Goal: Navigation & Orientation: Find specific page/section

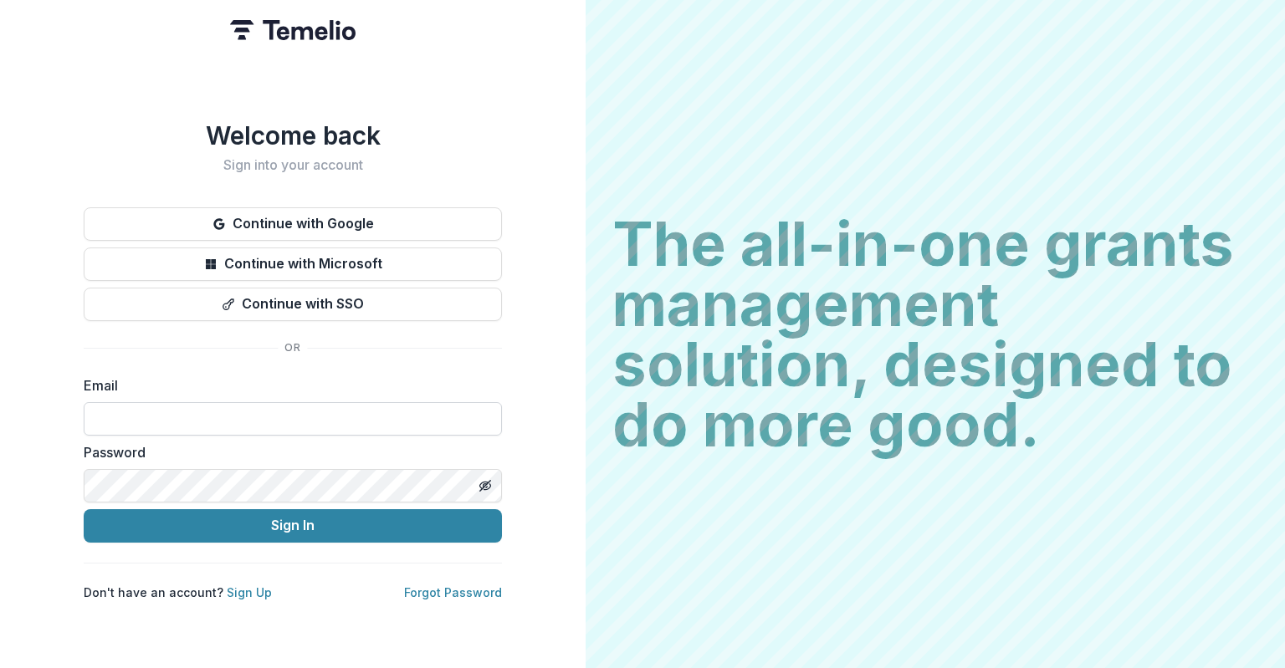
click at [254, 403] on input at bounding box center [293, 418] width 418 height 33
type input "**********"
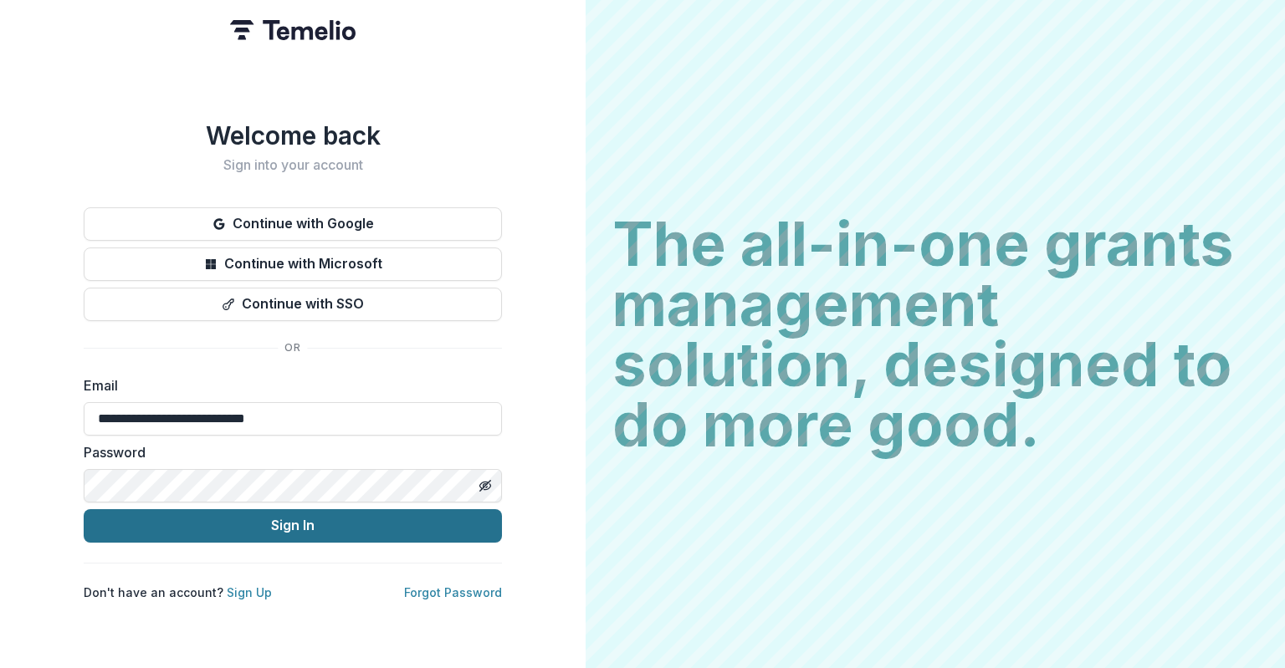
click at [232, 520] on button "Sign In" at bounding box center [293, 526] width 418 height 33
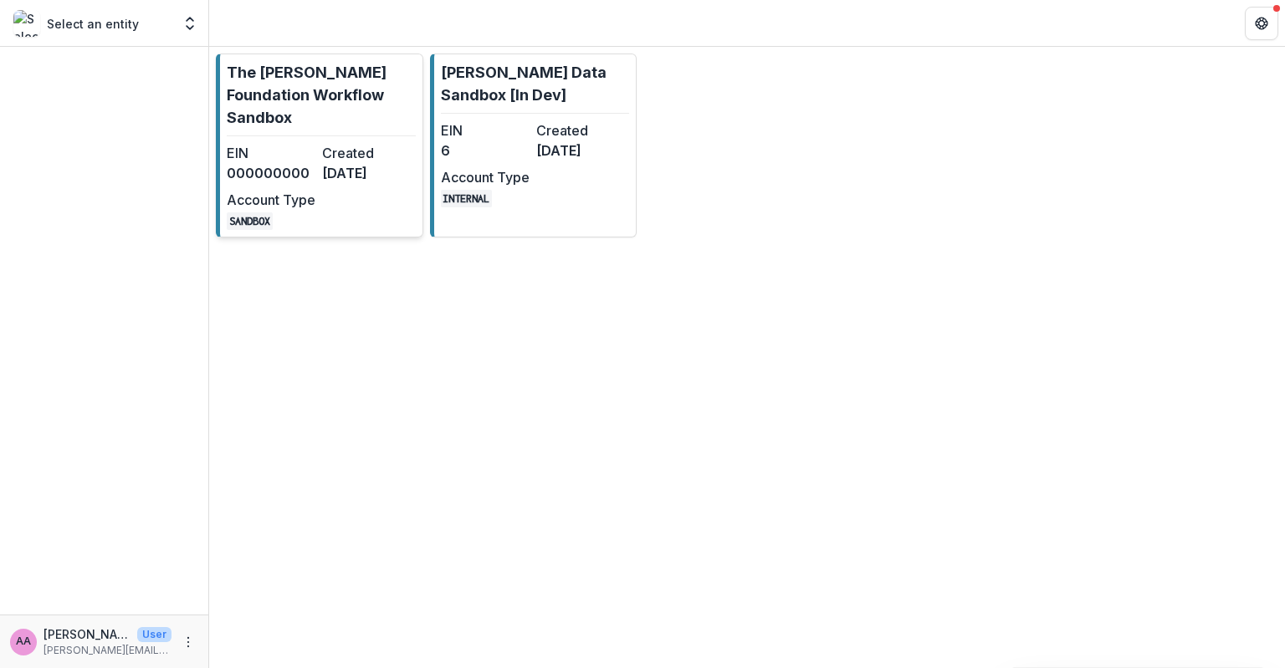
click at [382, 69] on p "The [PERSON_NAME] Foundation Workflow Sandbox" at bounding box center [321, 95] width 189 height 68
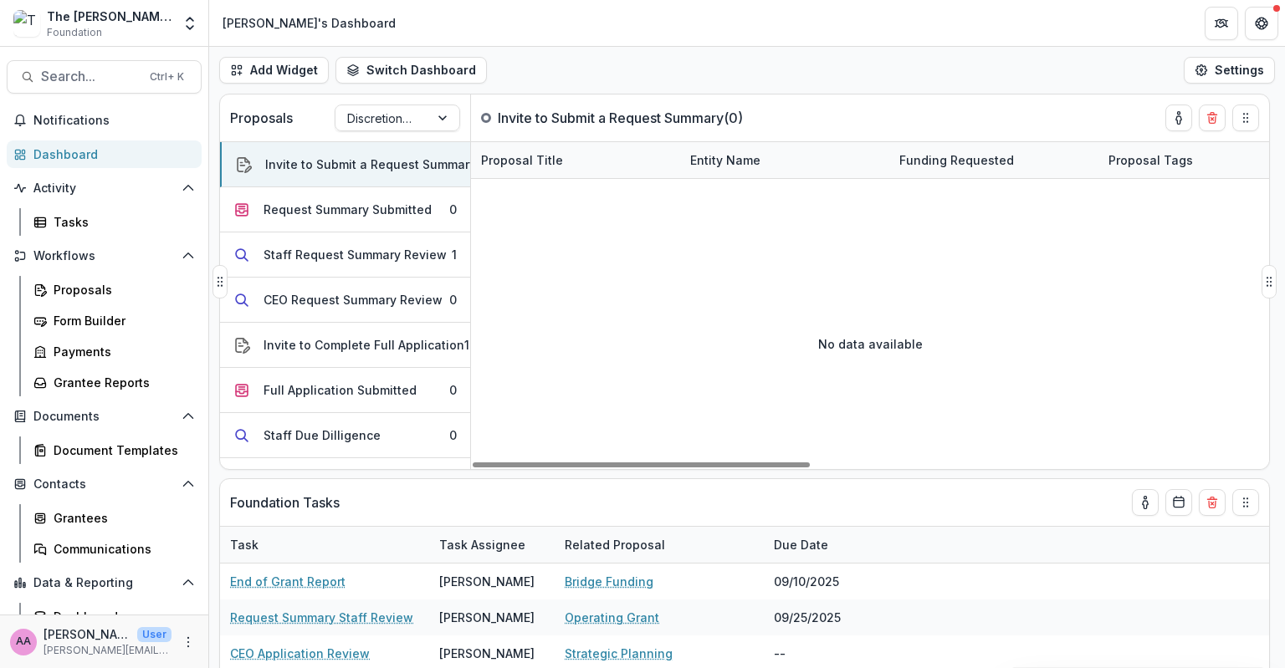
scroll to position [186, 0]
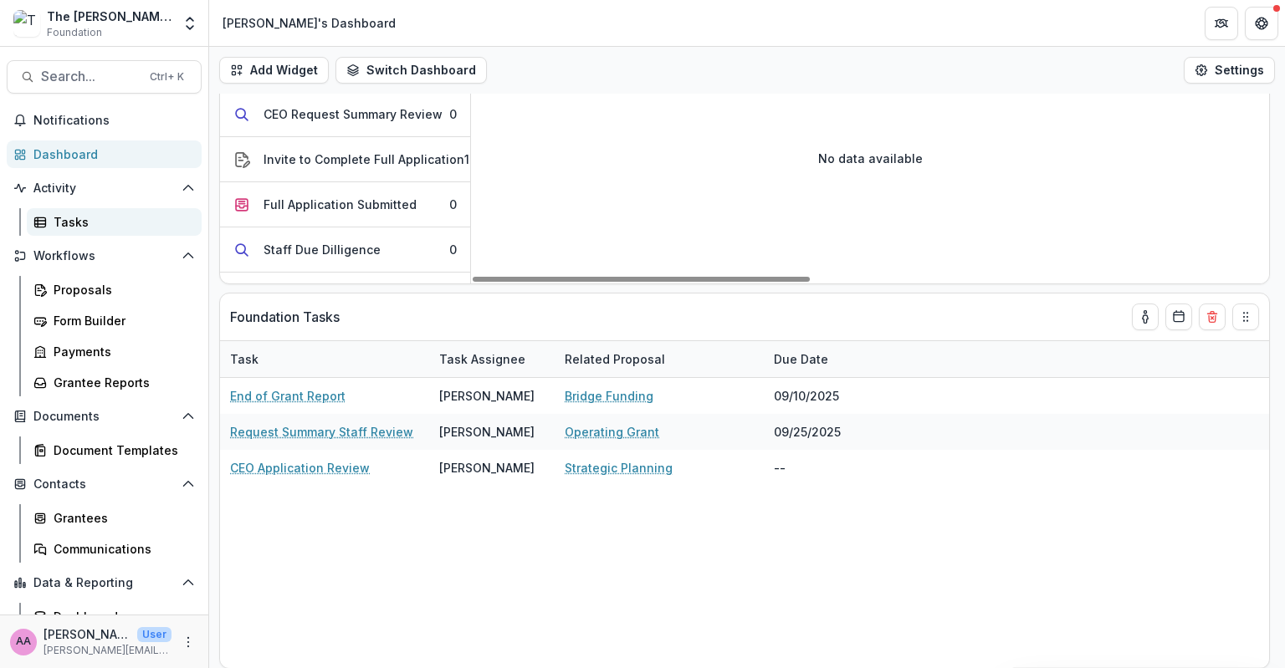
click at [109, 228] on div "Tasks" at bounding box center [121, 222] width 135 height 18
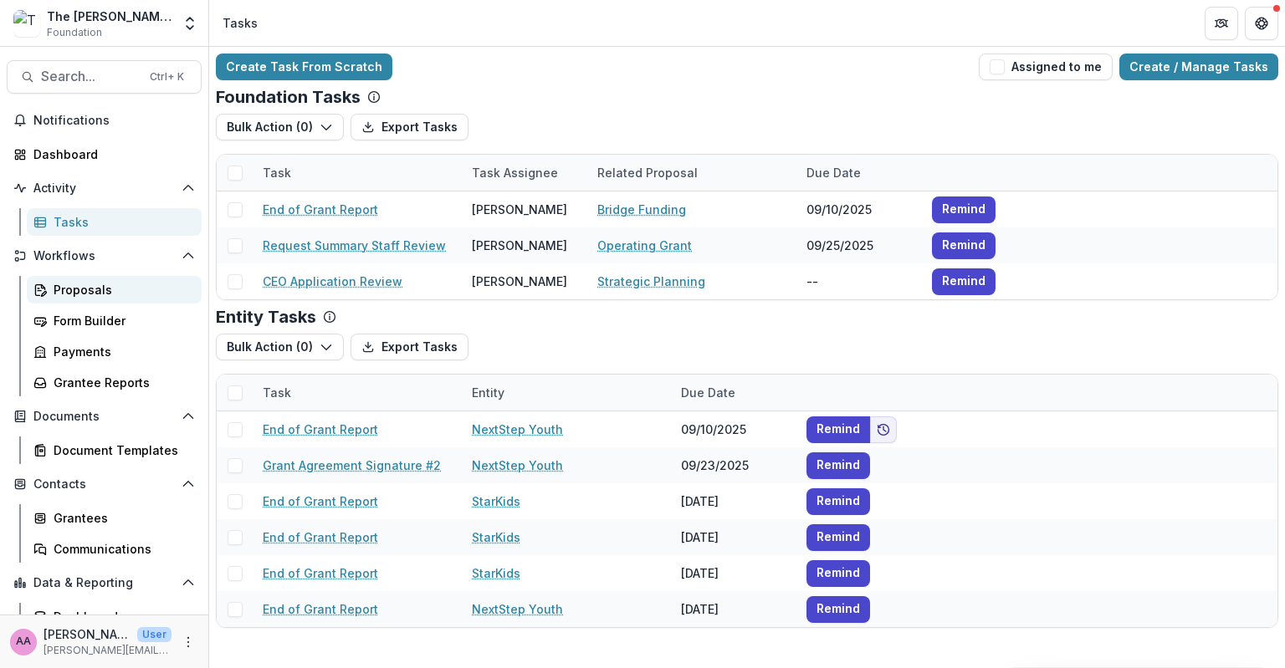
click at [106, 294] on div "Proposals" at bounding box center [121, 290] width 135 height 18
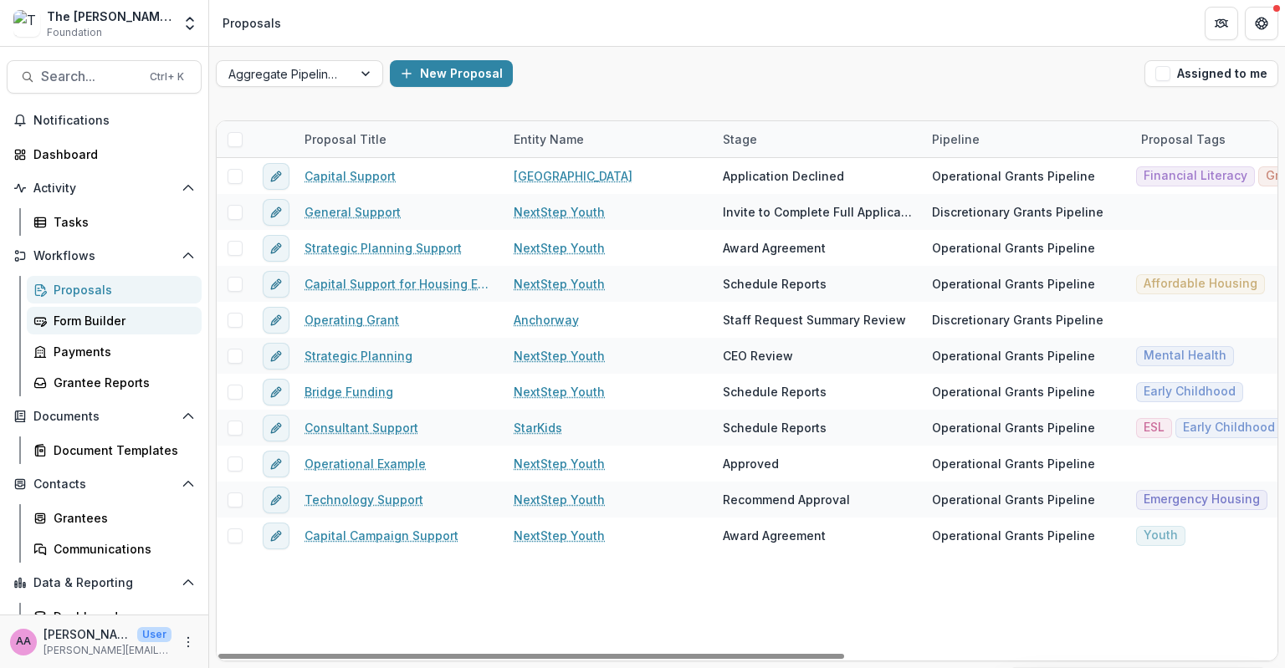
click at [109, 327] on div "Form Builder" at bounding box center [121, 321] width 135 height 18
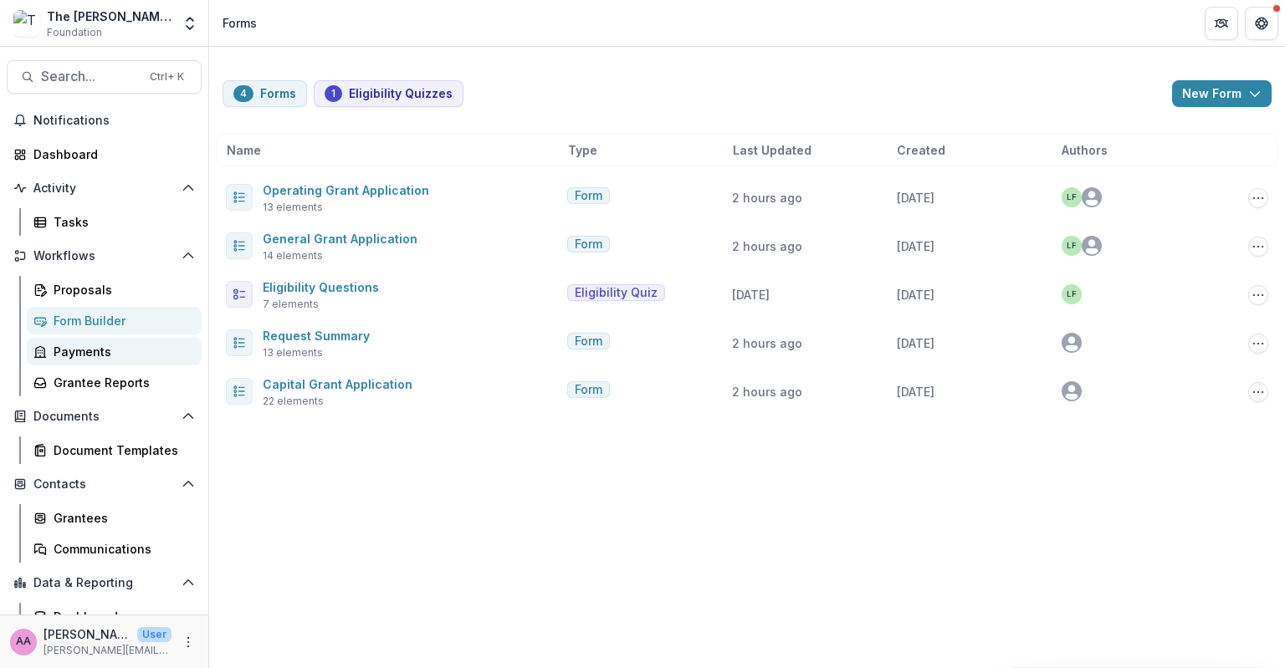
click at [100, 354] on div "Payments" at bounding box center [121, 352] width 135 height 18
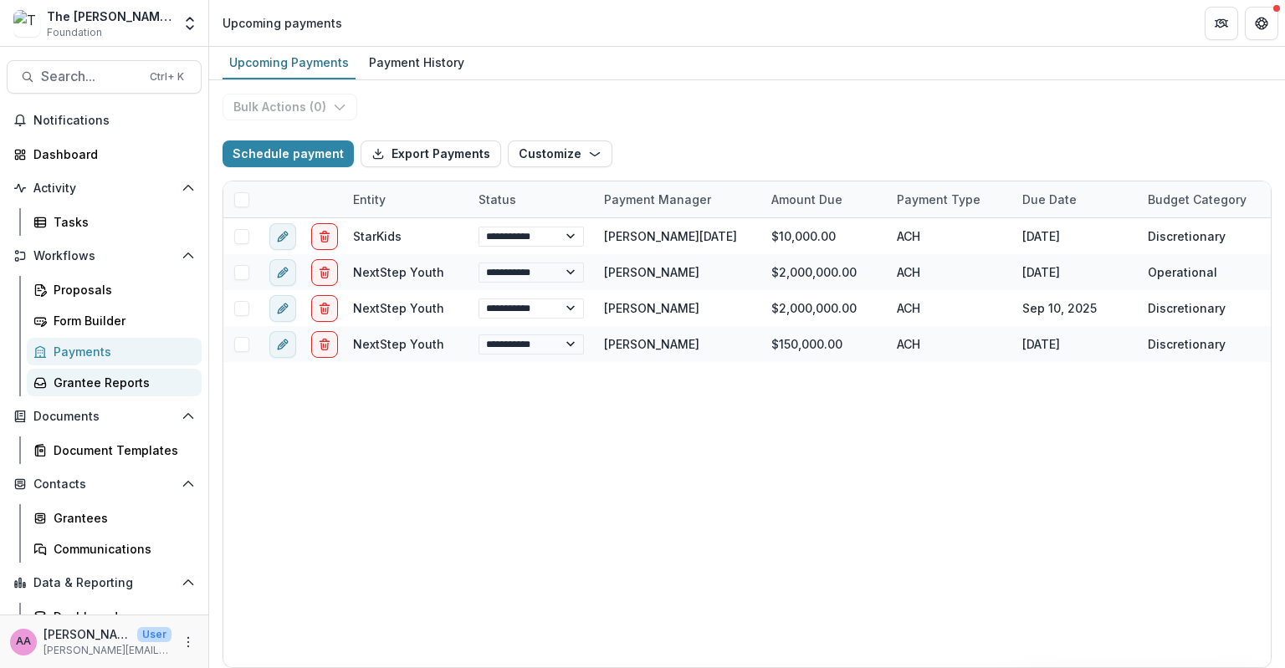
click at [120, 378] on div "Grantee Reports" at bounding box center [121, 383] width 135 height 18
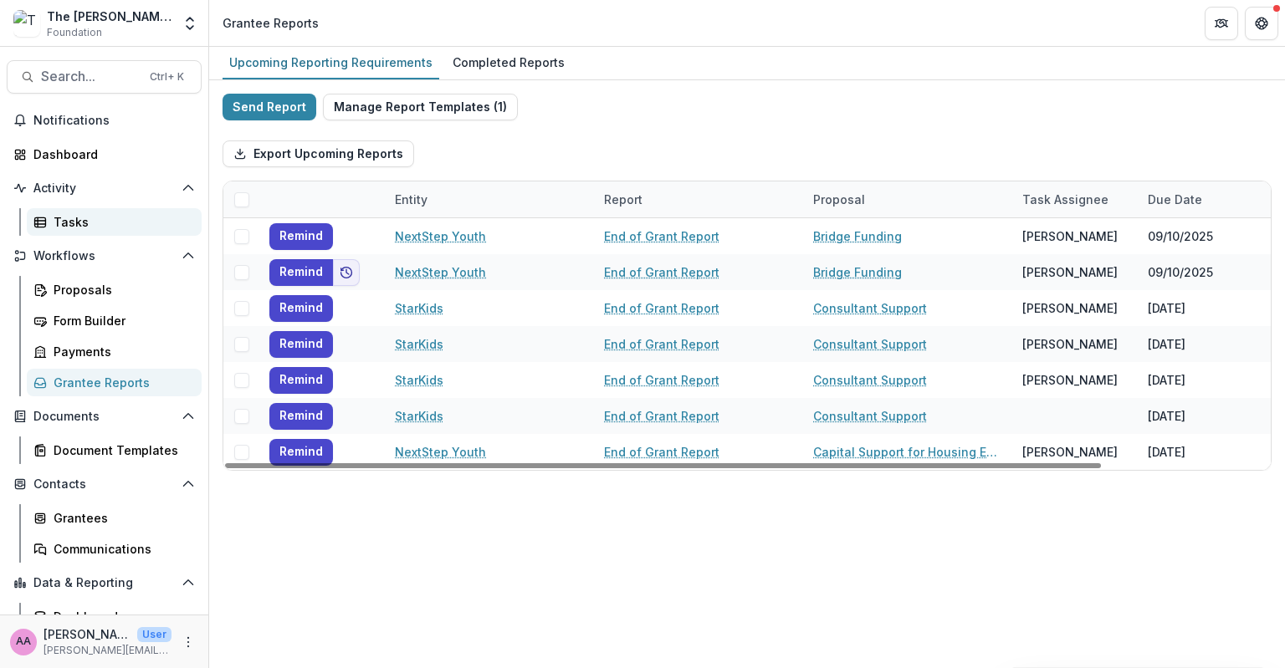
click at [71, 213] on div "Tasks" at bounding box center [121, 222] width 135 height 18
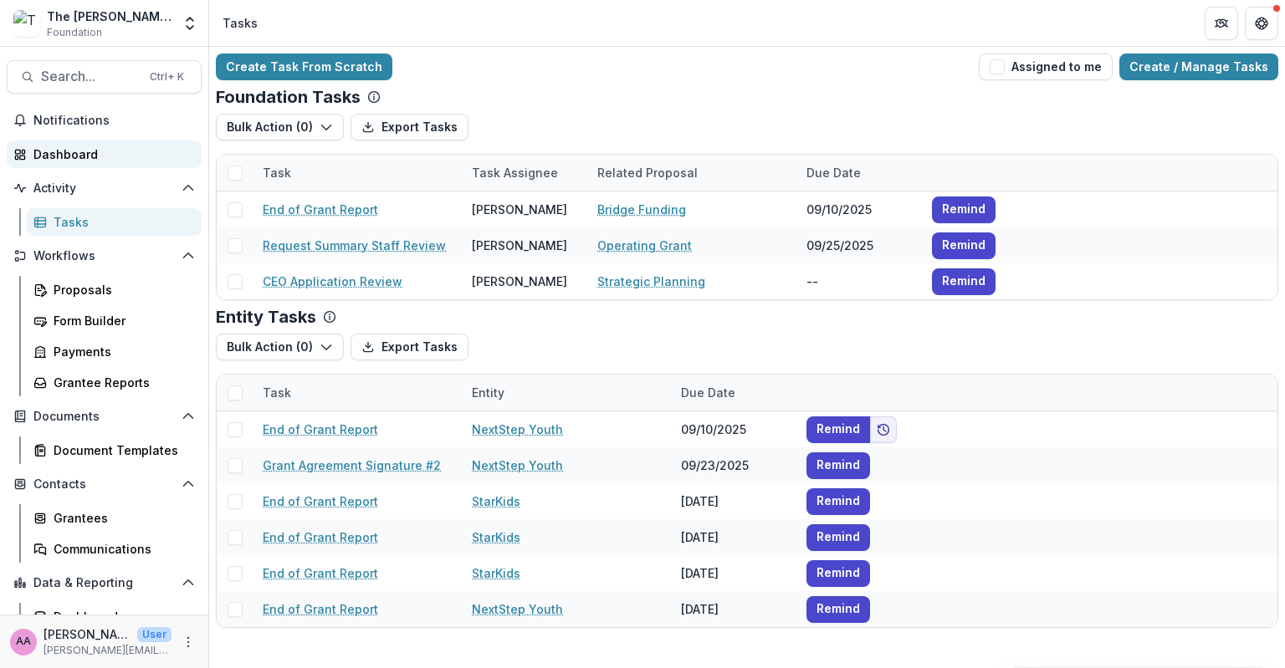
click at [76, 146] on div "Dashboard" at bounding box center [110, 155] width 155 height 18
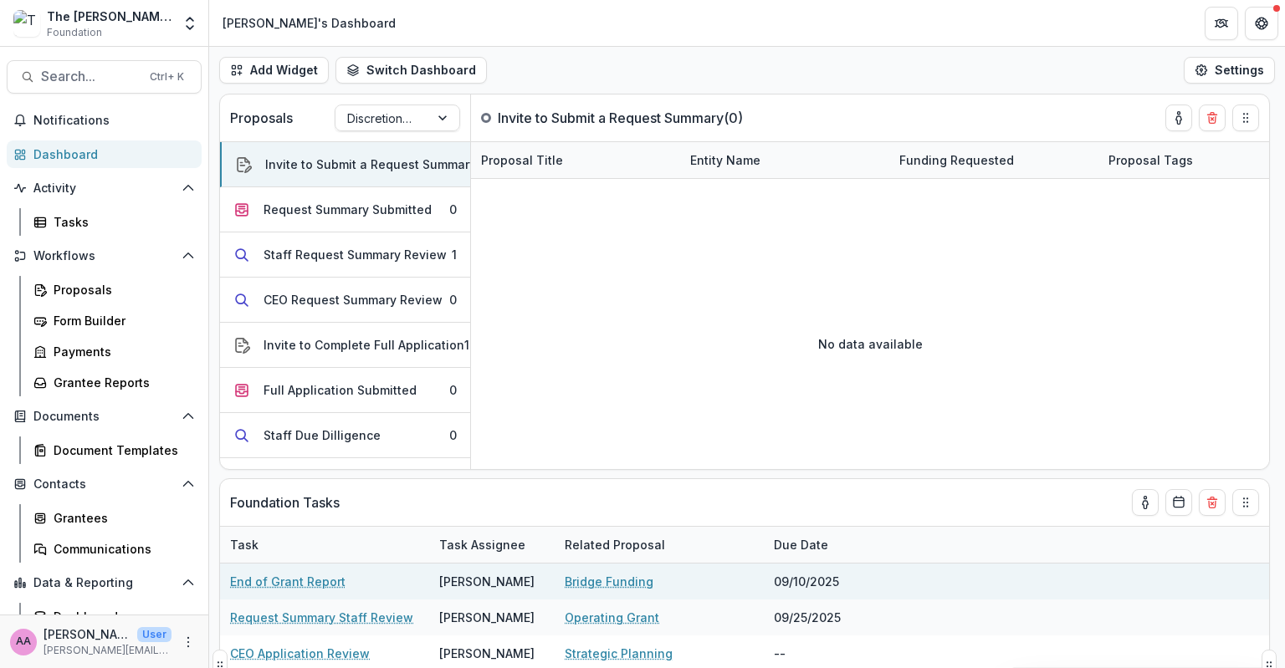
click at [301, 585] on link "End of Grant Report" at bounding box center [287, 582] width 115 height 18
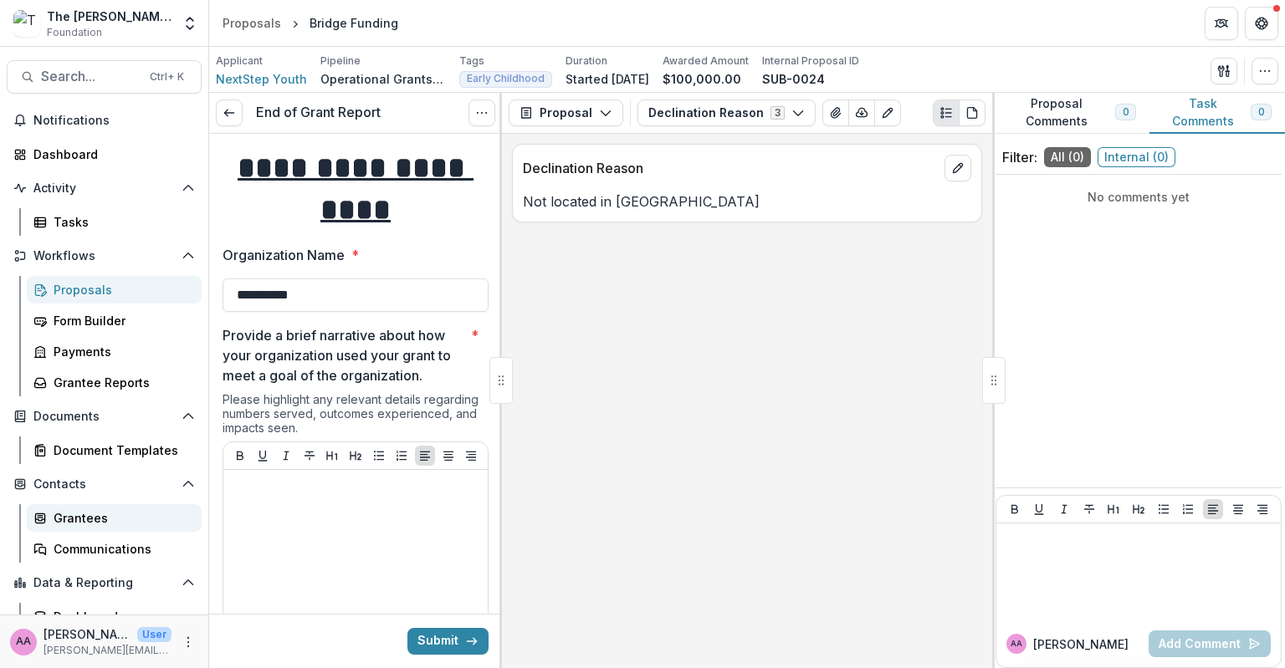
click at [88, 527] on link "Grantees" at bounding box center [114, 518] width 175 height 28
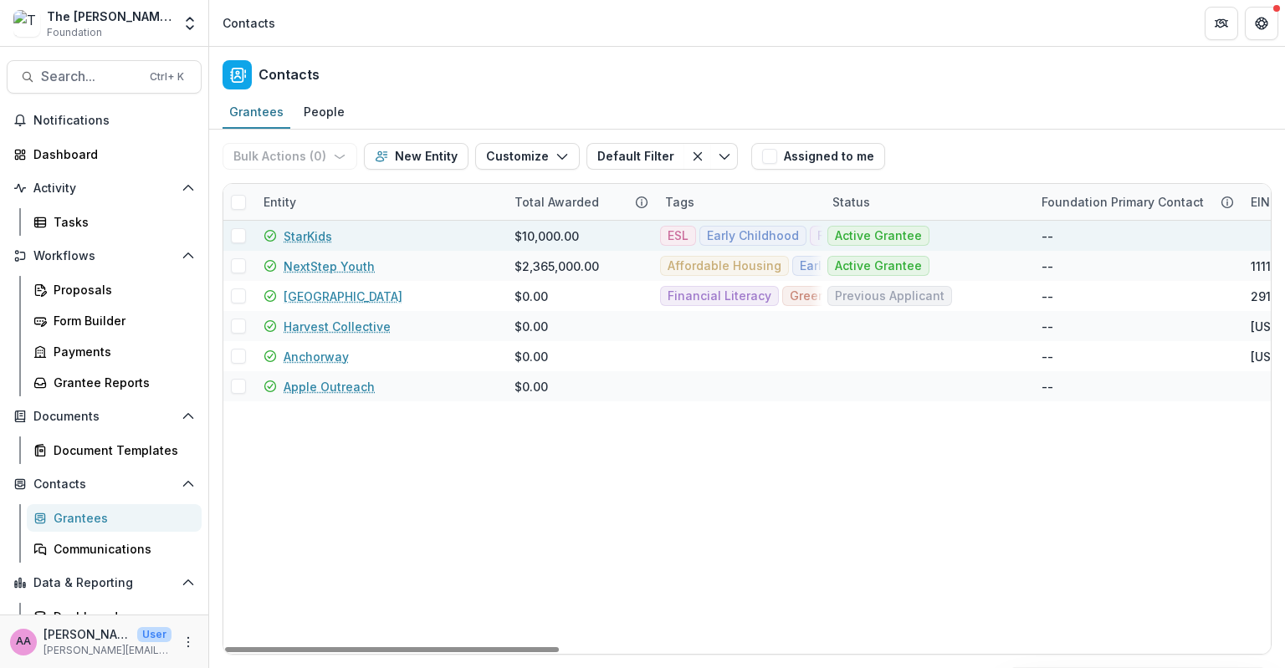
click at [298, 228] on link "StarKids" at bounding box center [308, 237] width 49 height 18
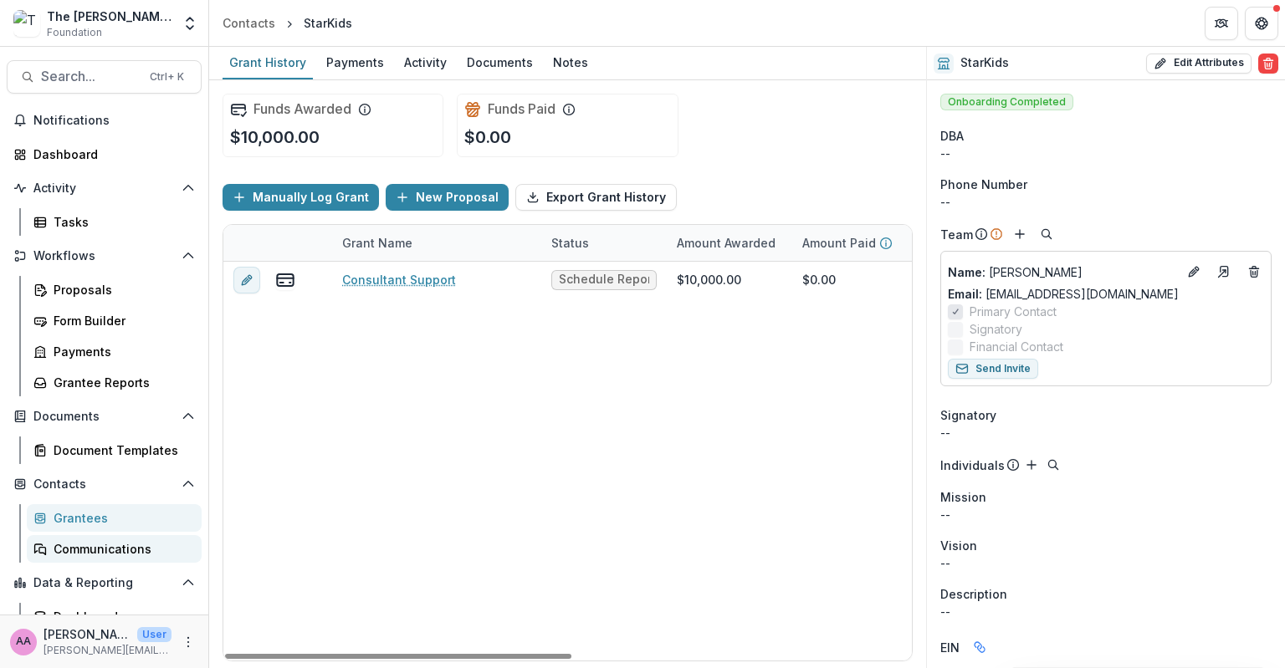
click at [112, 551] on div "Communications" at bounding box center [121, 549] width 135 height 18
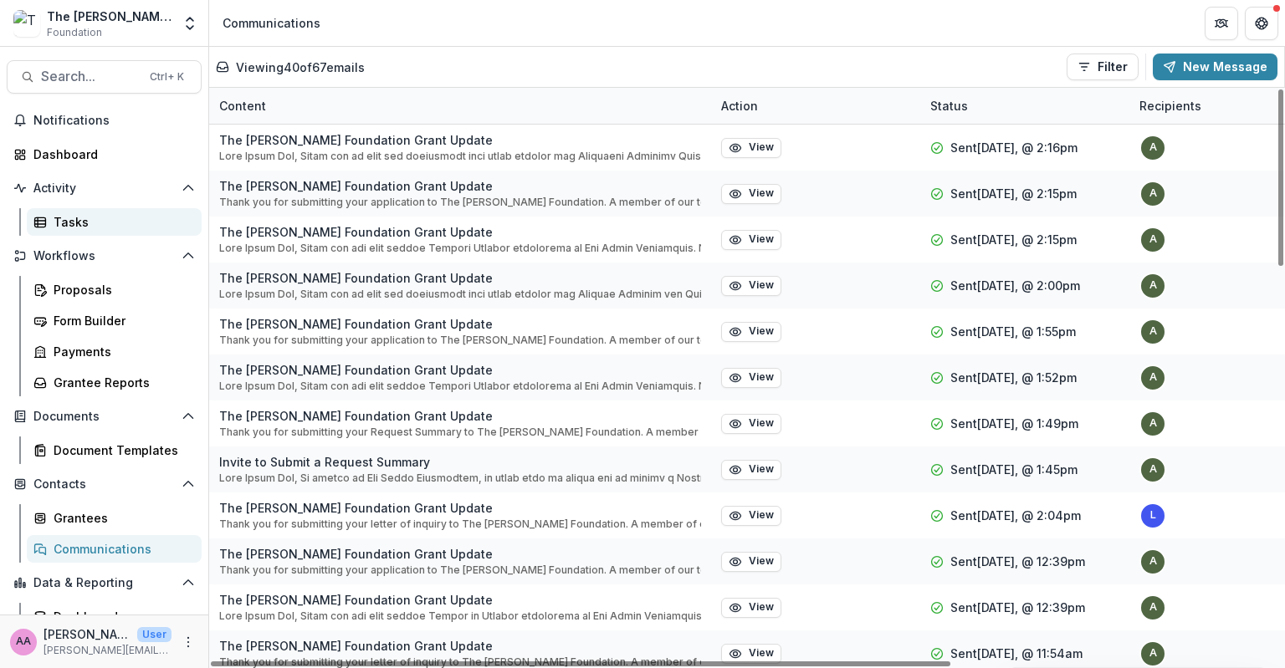
click at [59, 221] on div "Tasks" at bounding box center [121, 222] width 135 height 18
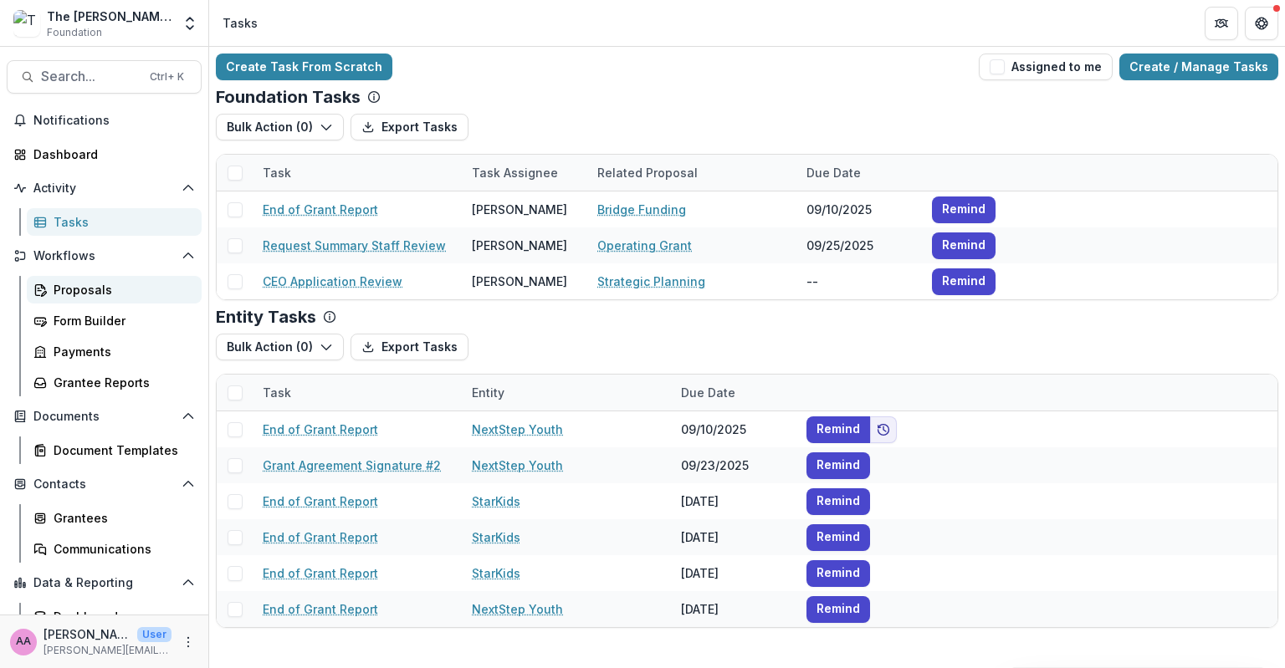
click at [65, 277] on link "Proposals" at bounding box center [114, 290] width 175 height 28
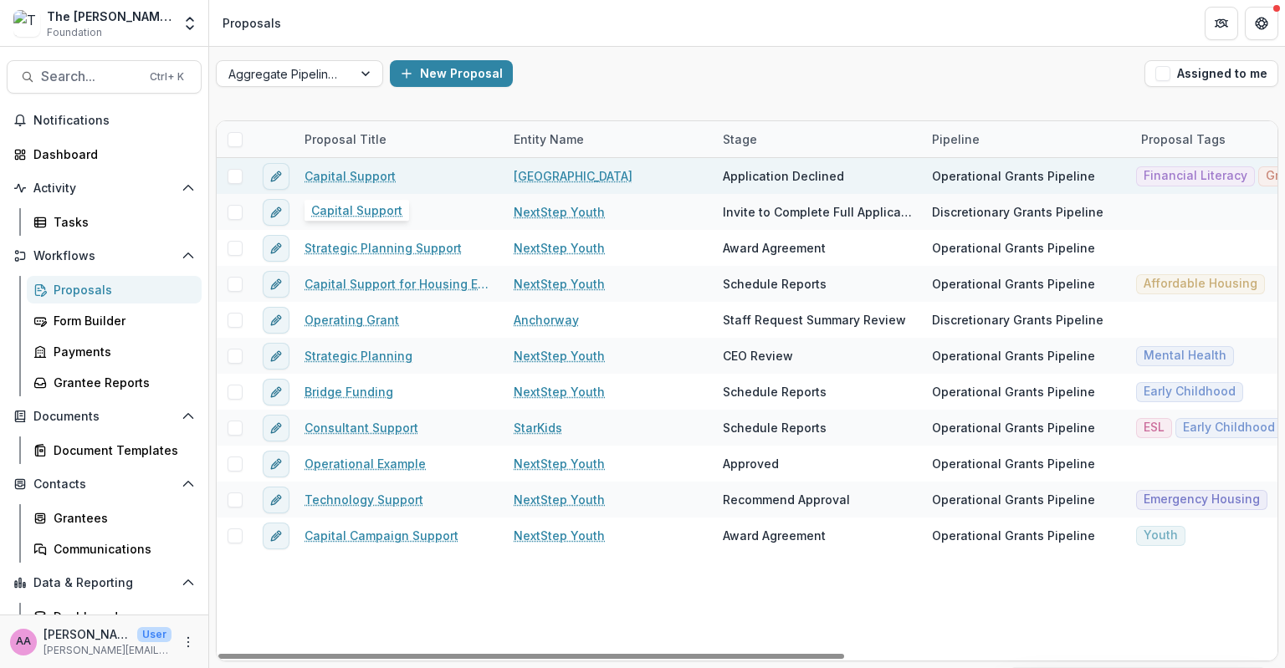
click at [368, 178] on link "Capital Support" at bounding box center [350, 176] width 91 height 18
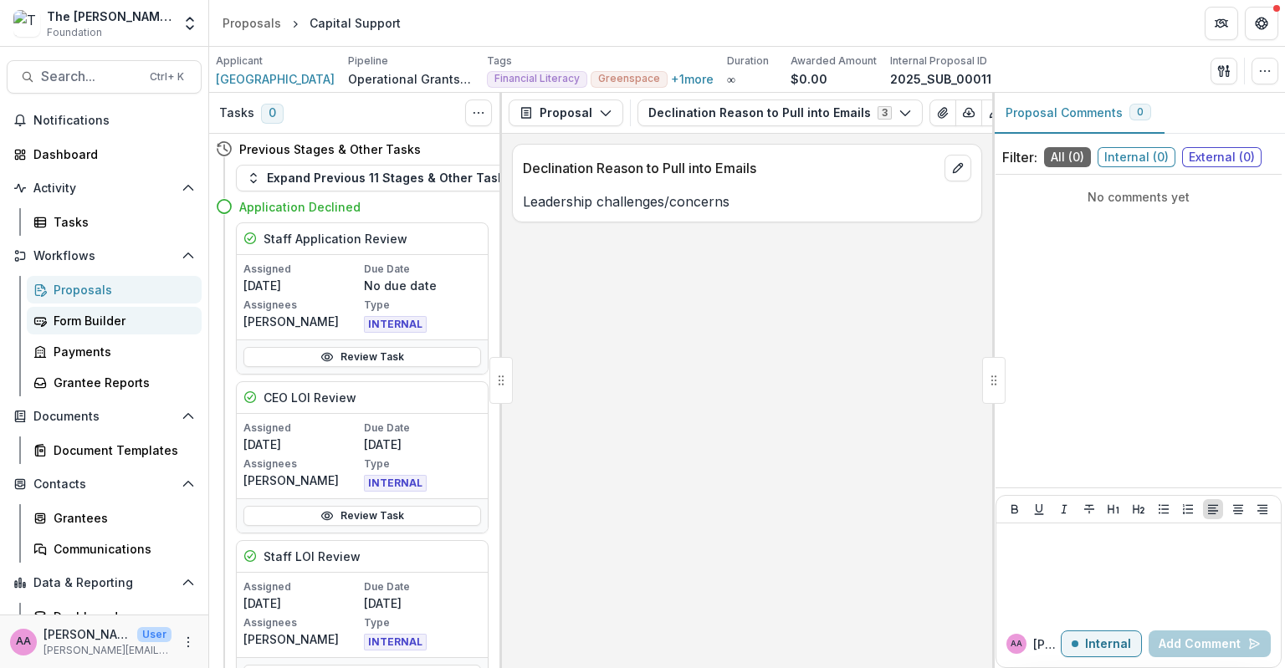
click at [103, 324] on div "Form Builder" at bounding box center [121, 321] width 135 height 18
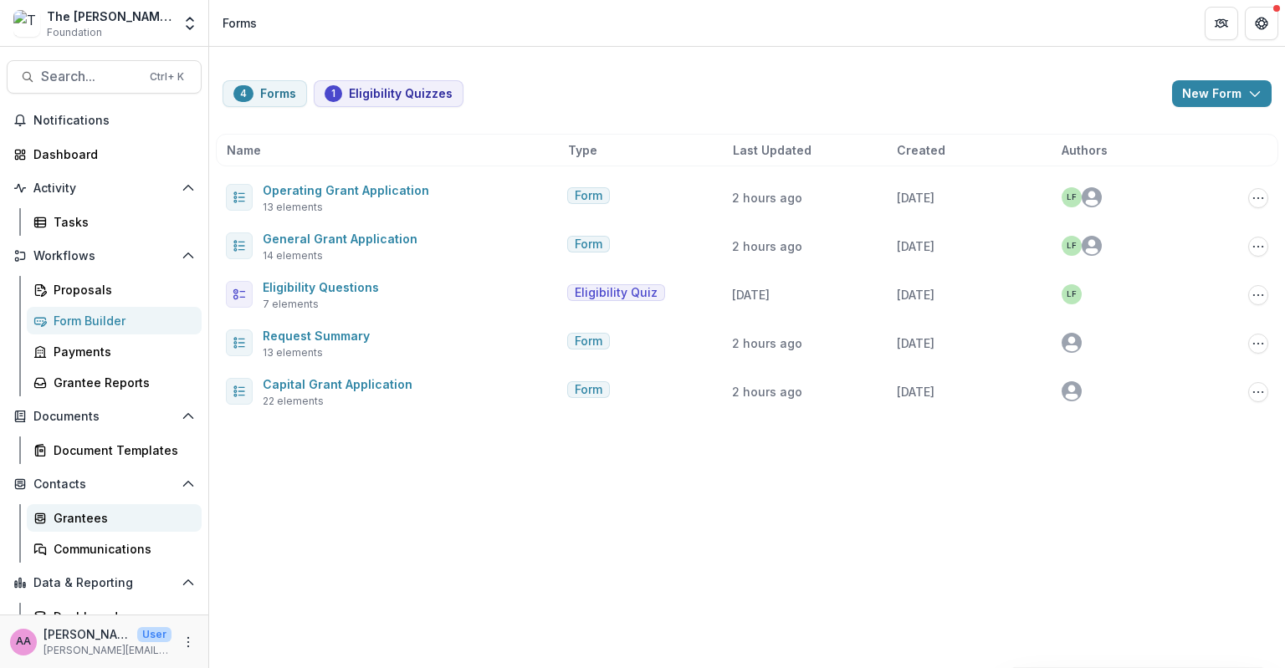
click at [97, 510] on div "Grantees" at bounding box center [121, 519] width 135 height 18
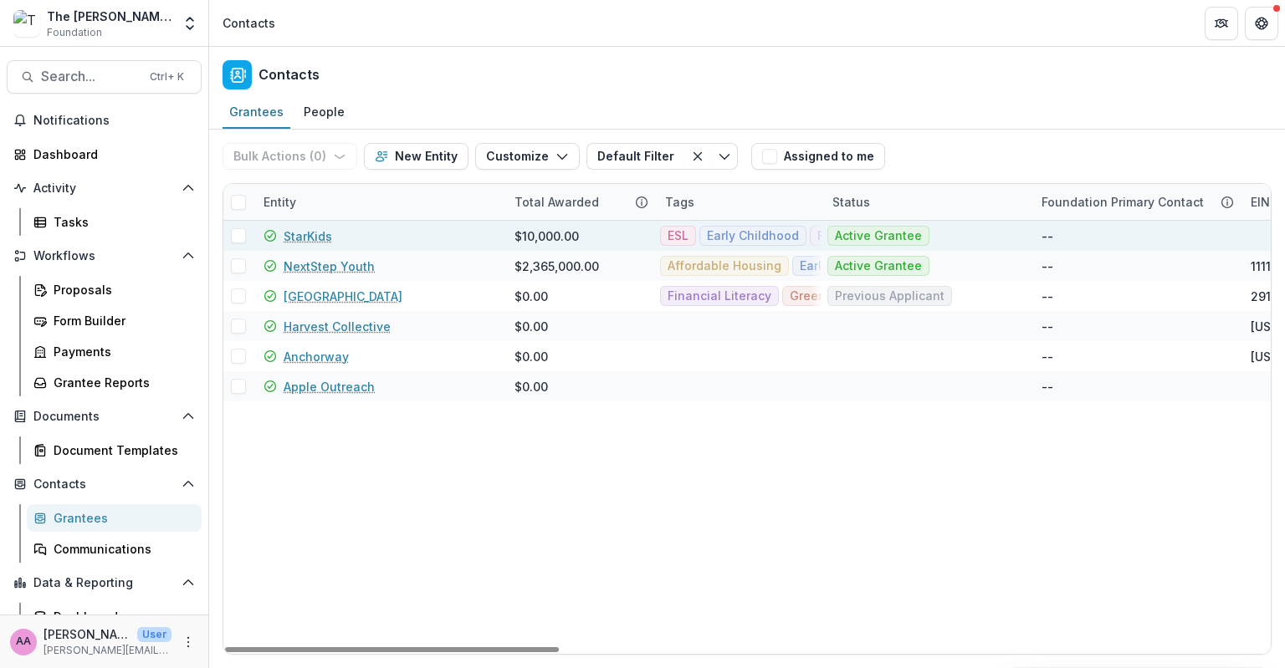
click at [305, 228] on link "StarKids" at bounding box center [308, 237] width 49 height 18
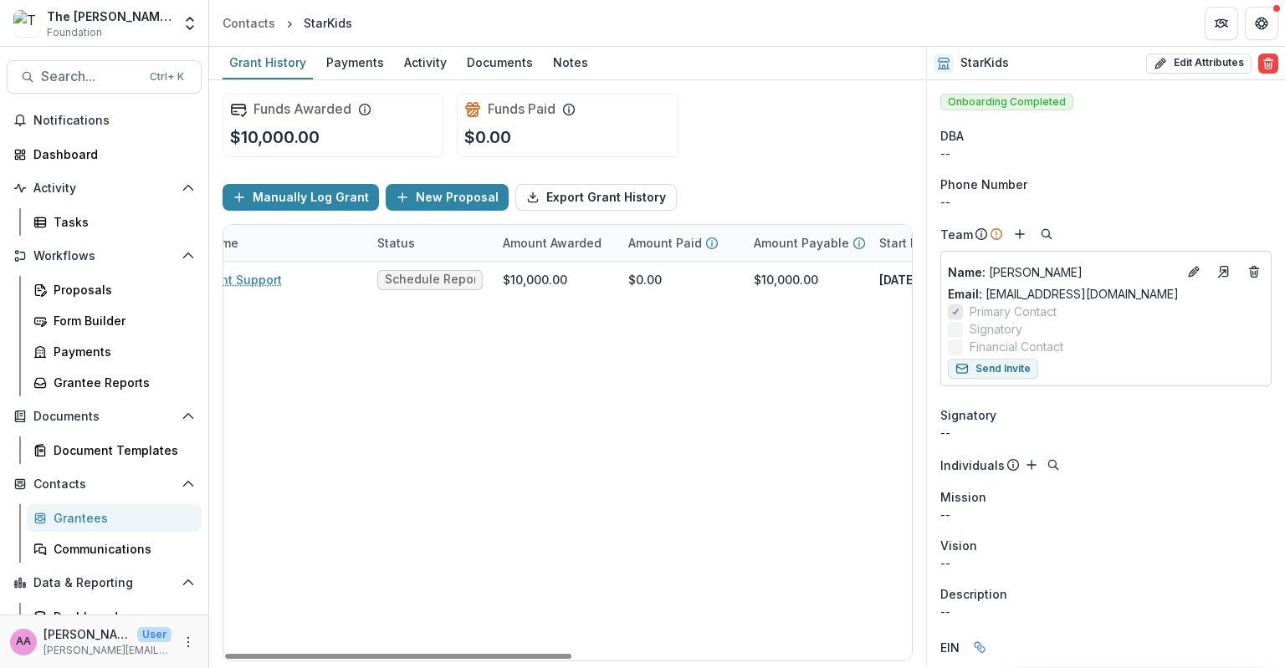
scroll to position [0, 214]
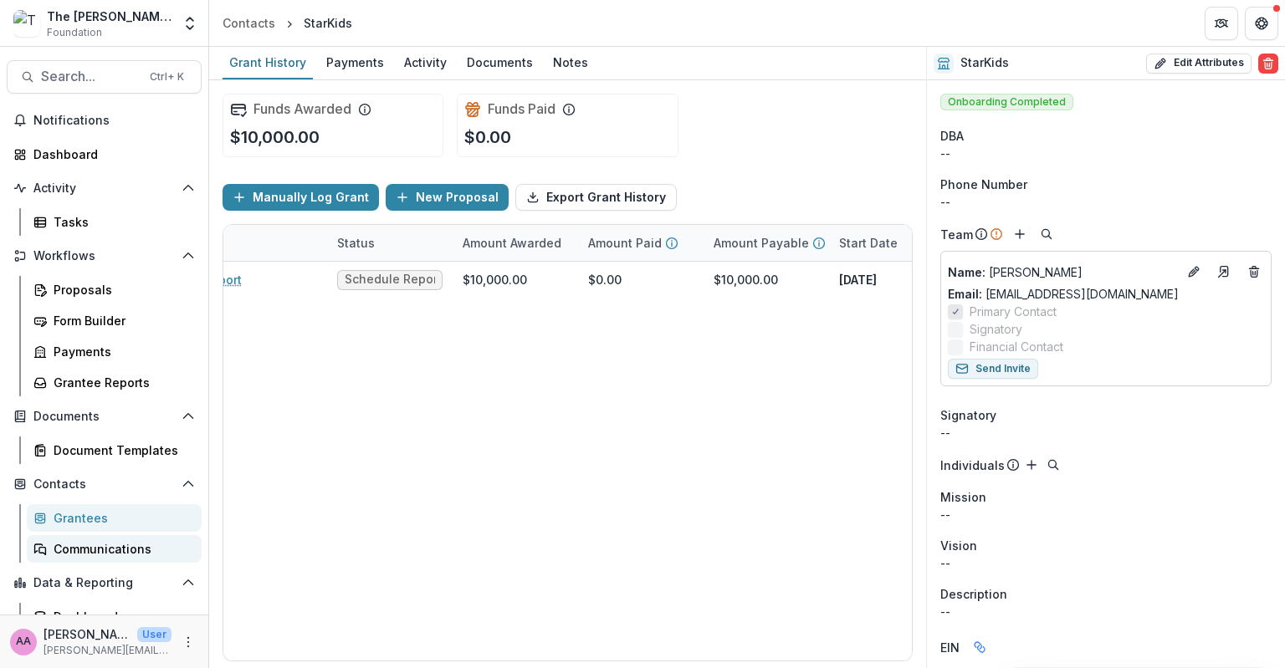
click at [68, 541] on div "Communications" at bounding box center [121, 549] width 135 height 18
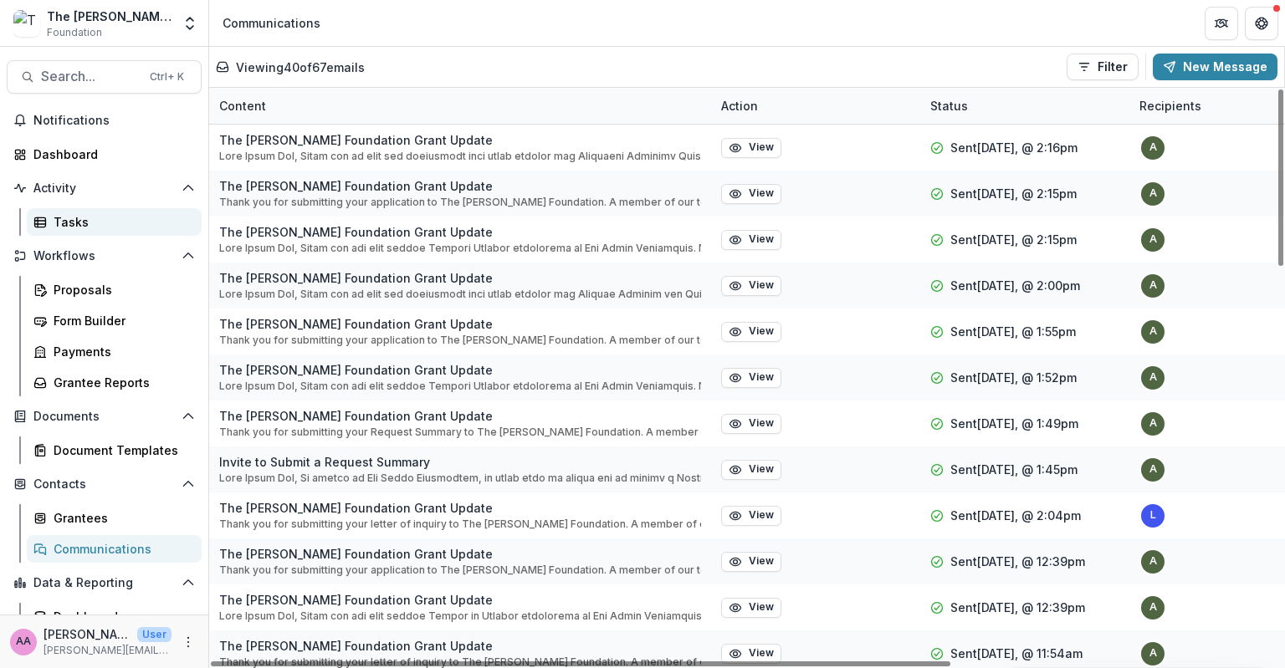
click at [70, 215] on div "Tasks" at bounding box center [121, 222] width 135 height 18
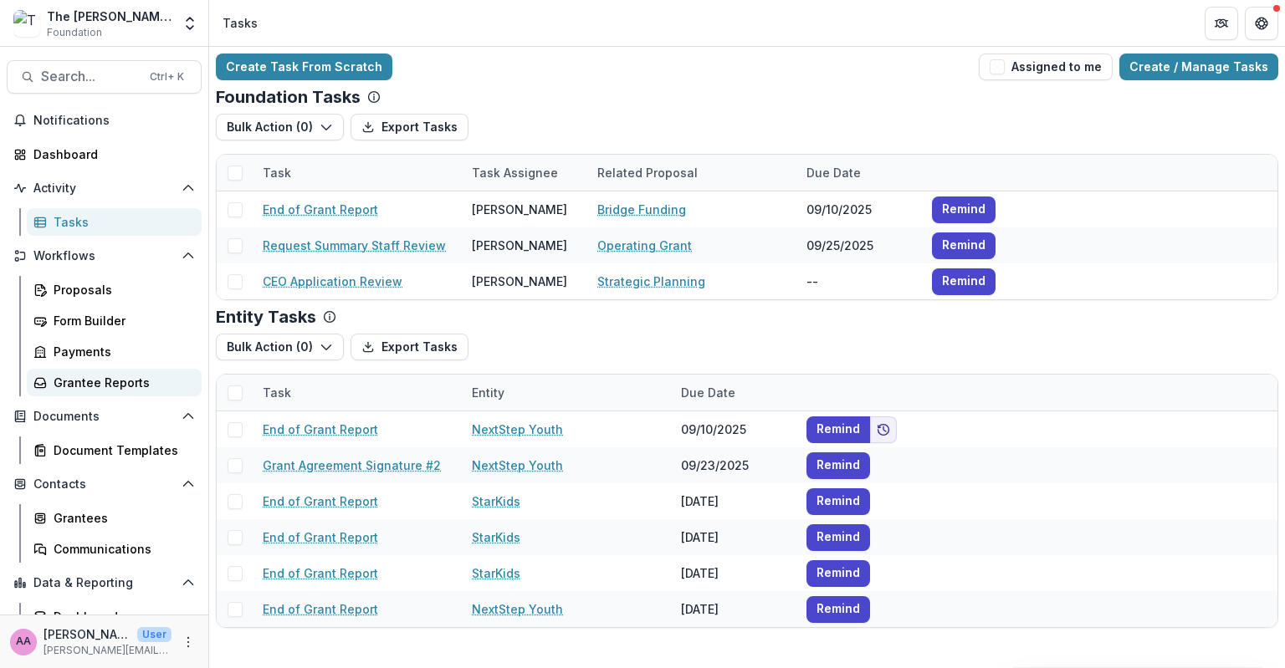
click at [58, 384] on div "Grantee Reports" at bounding box center [121, 383] width 135 height 18
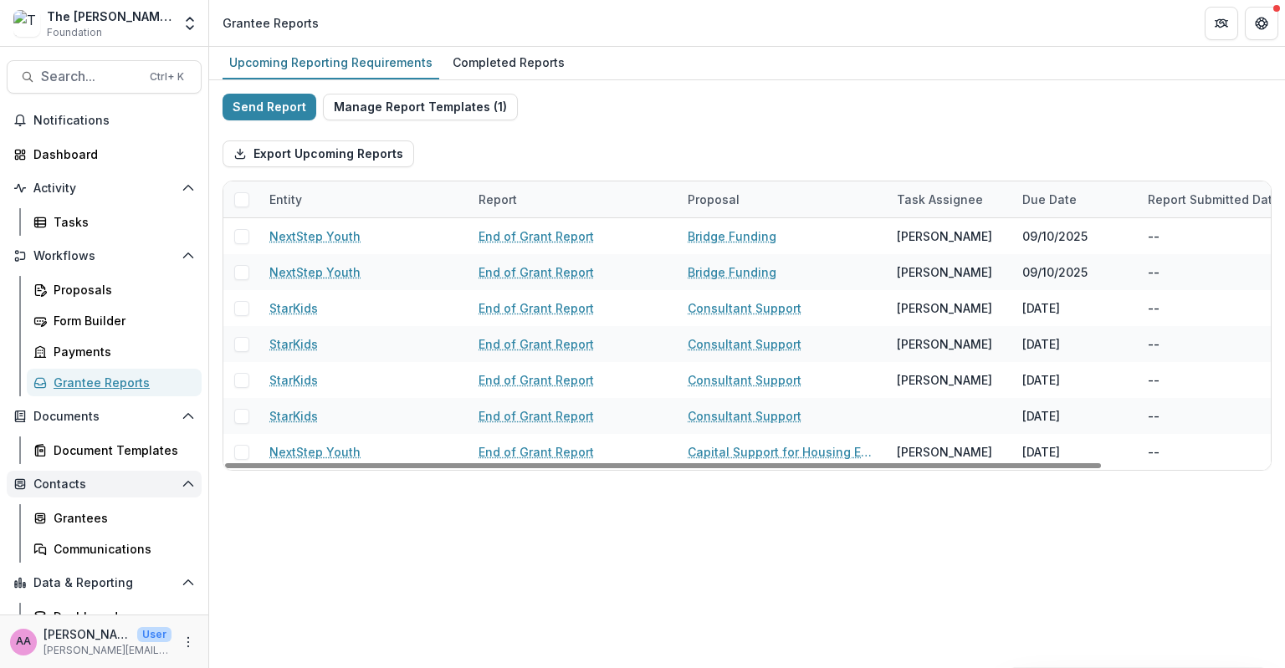
scroll to position [46, 0]
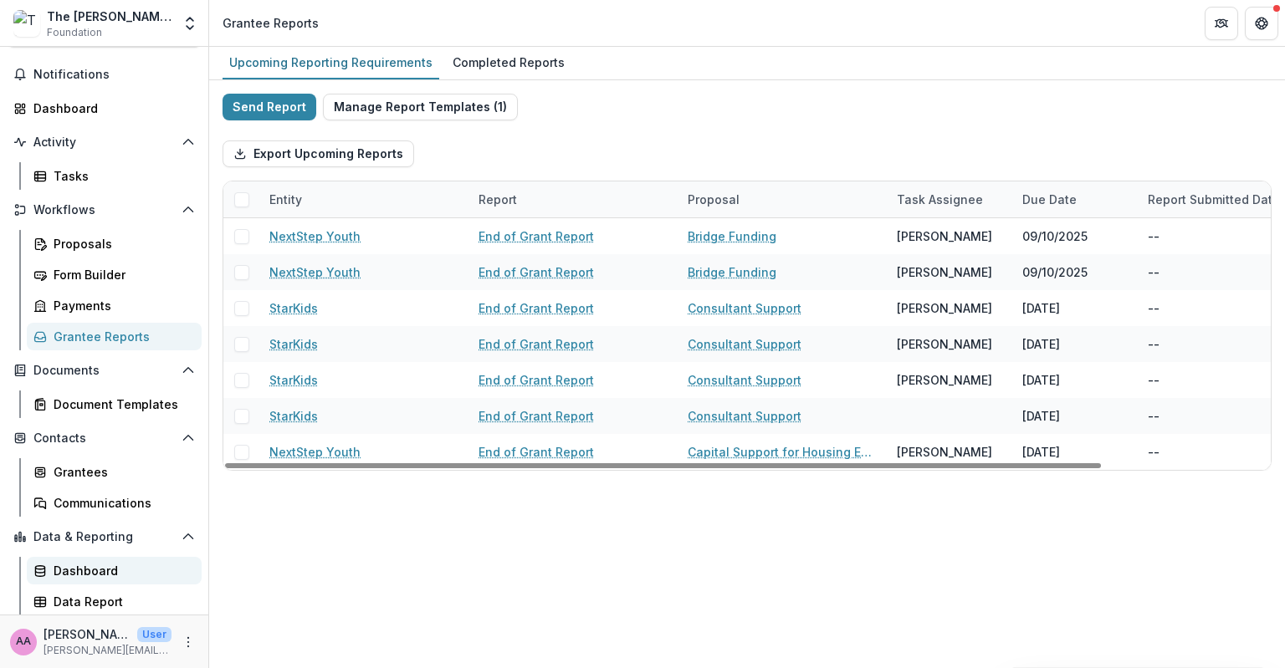
click at [64, 574] on div "Dashboard" at bounding box center [121, 571] width 135 height 18
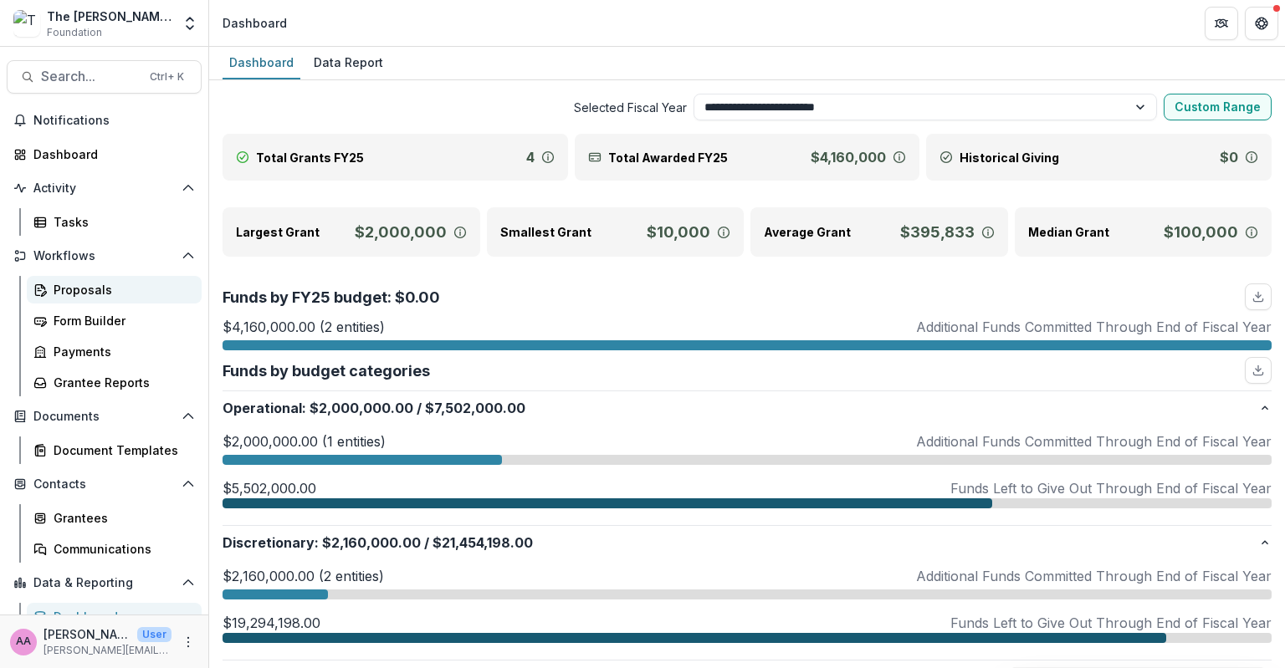
click at [59, 286] on div "Proposals" at bounding box center [121, 290] width 135 height 18
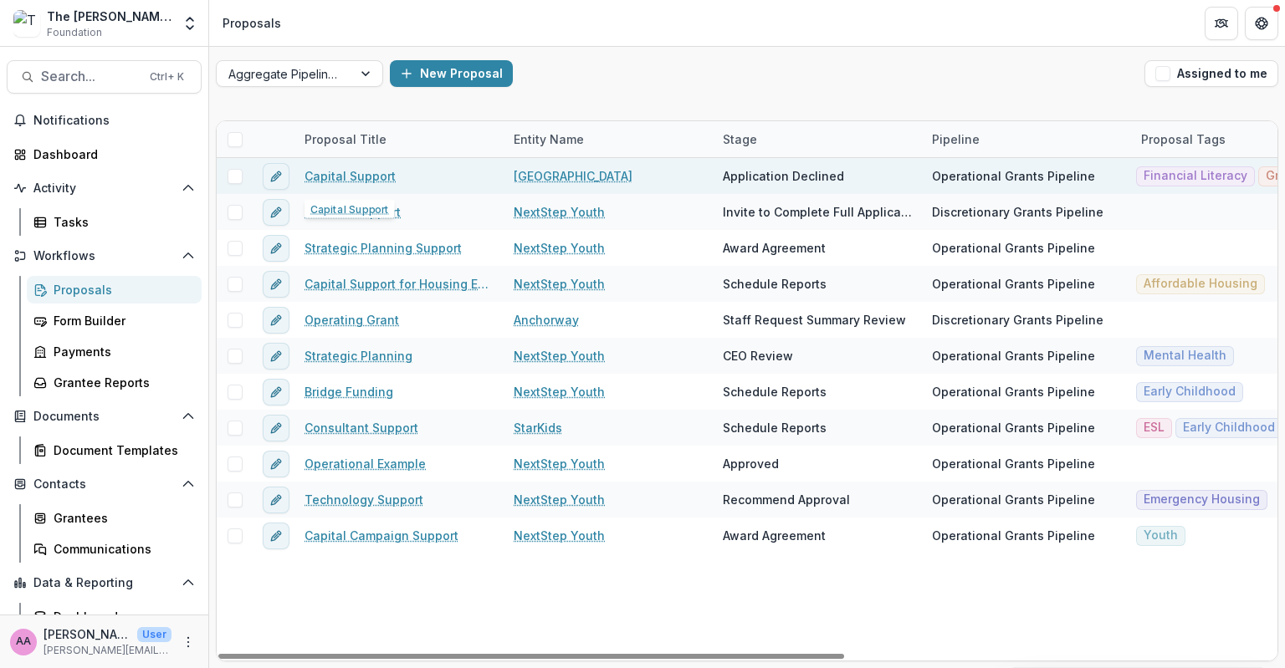
click at [347, 176] on link "Capital Support" at bounding box center [350, 176] width 91 height 18
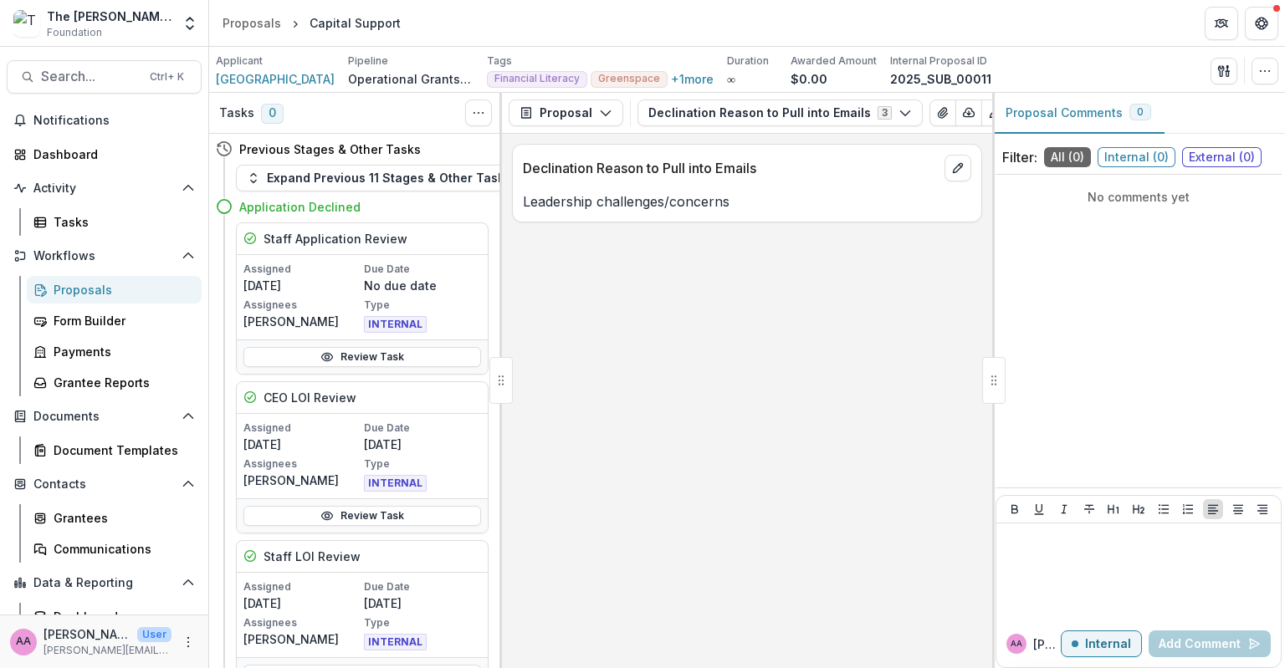
click at [141, 303] on link "Proposals" at bounding box center [114, 290] width 175 height 28
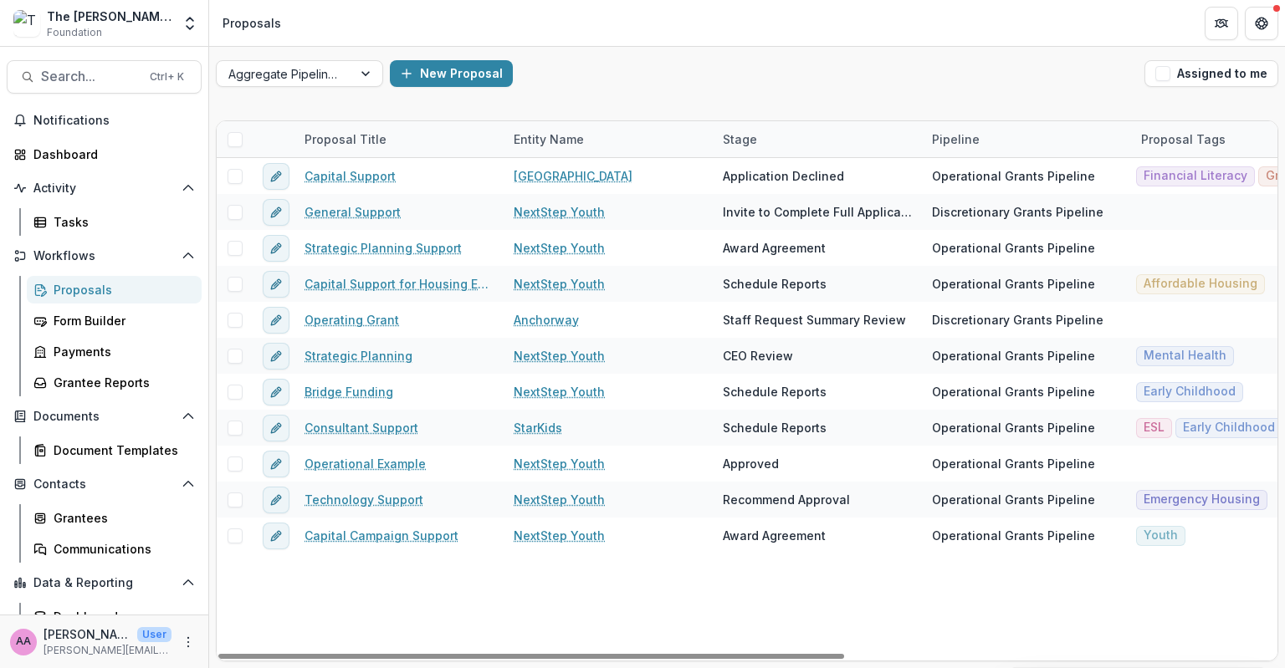
click at [110, 300] on link "Proposals" at bounding box center [114, 290] width 175 height 28
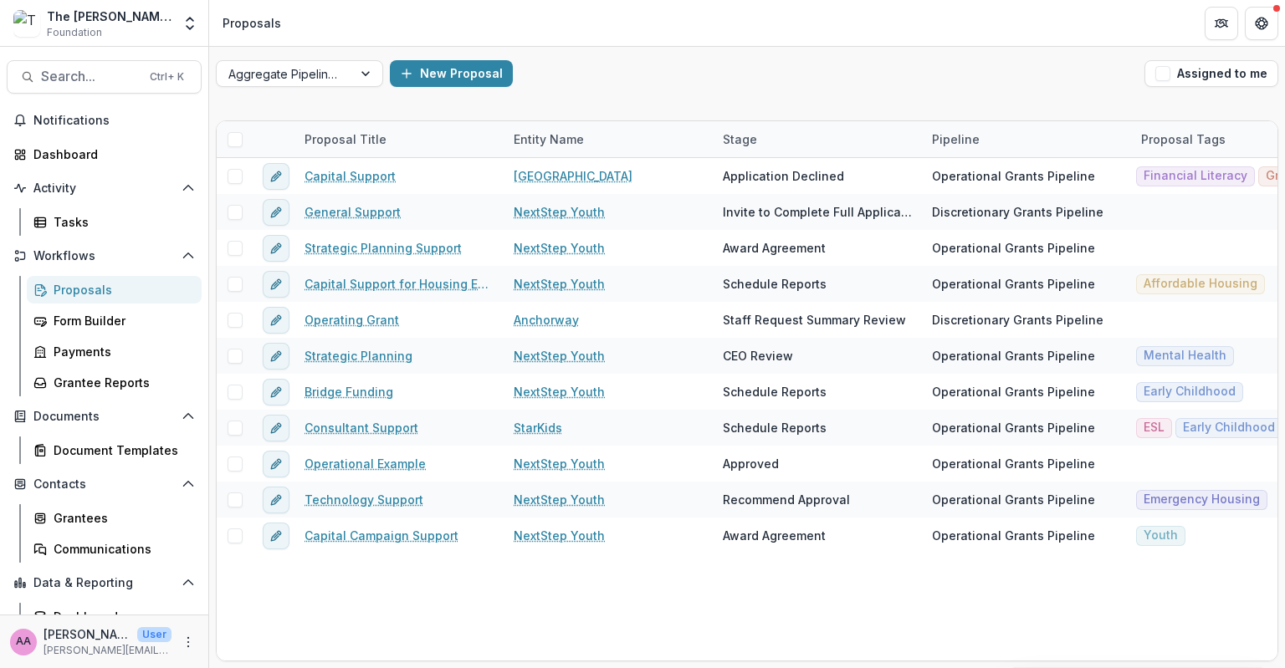
click at [259, 87] on div "Aggregate Pipelines New Proposal Assigned to me" at bounding box center [747, 74] width 1076 height 54
click at [256, 73] on div at bounding box center [284, 74] width 112 height 21
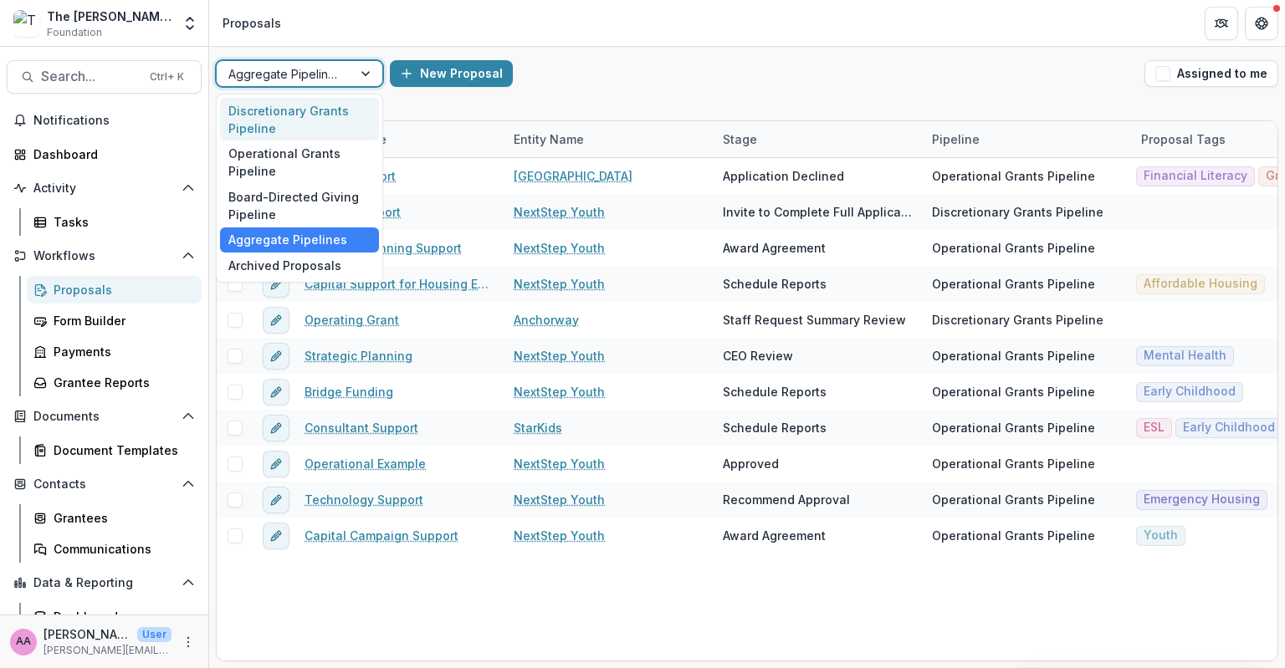
click at [254, 108] on div "Discretionary Grants Pipeline" at bounding box center [299, 120] width 159 height 44
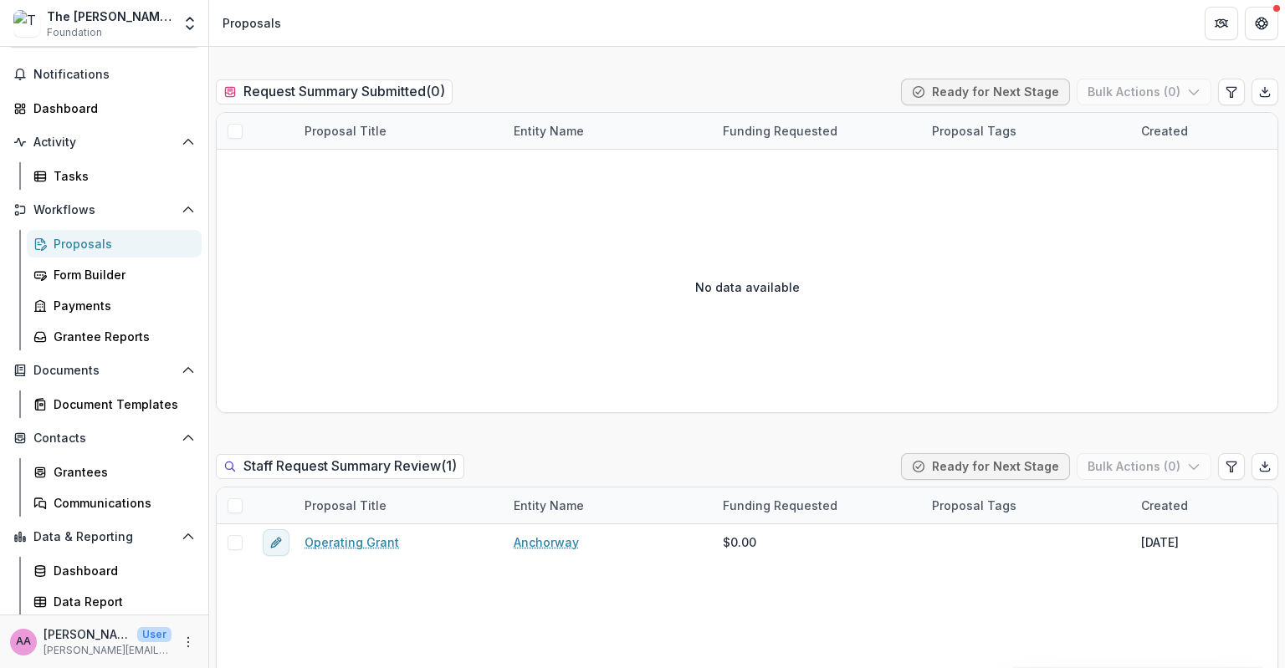
scroll to position [627, 0]
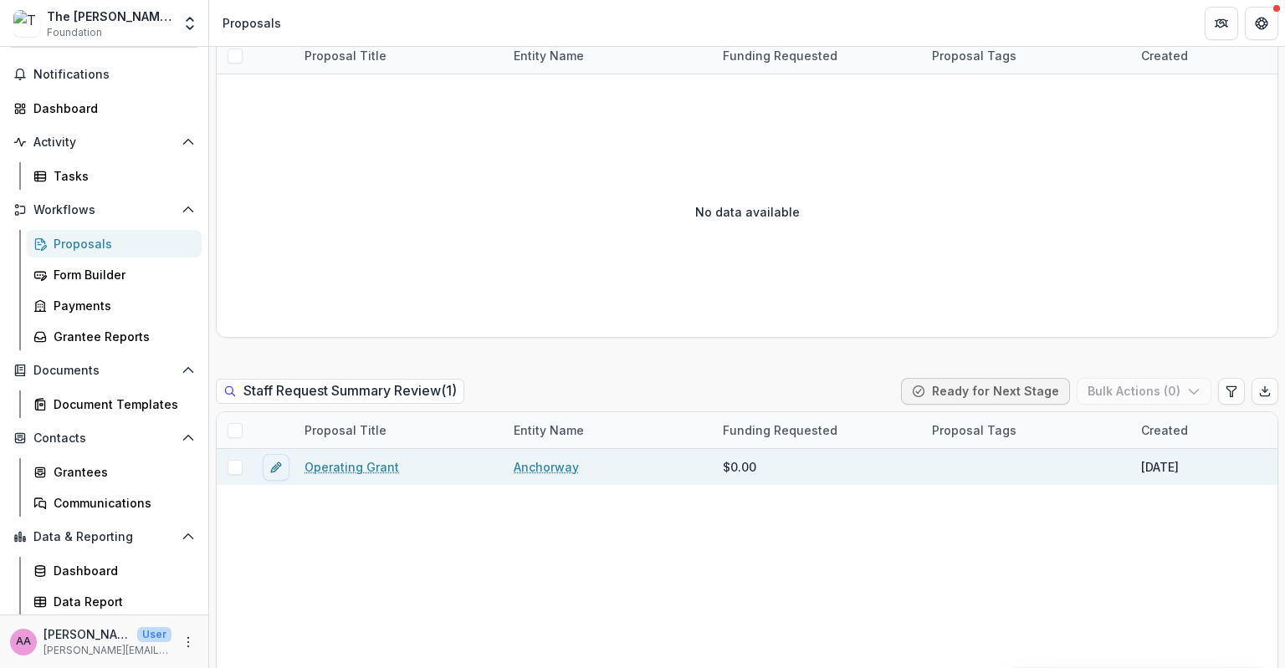
click at [315, 469] on link "Operating Grant" at bounding box center [352, 467] width 95 height 18
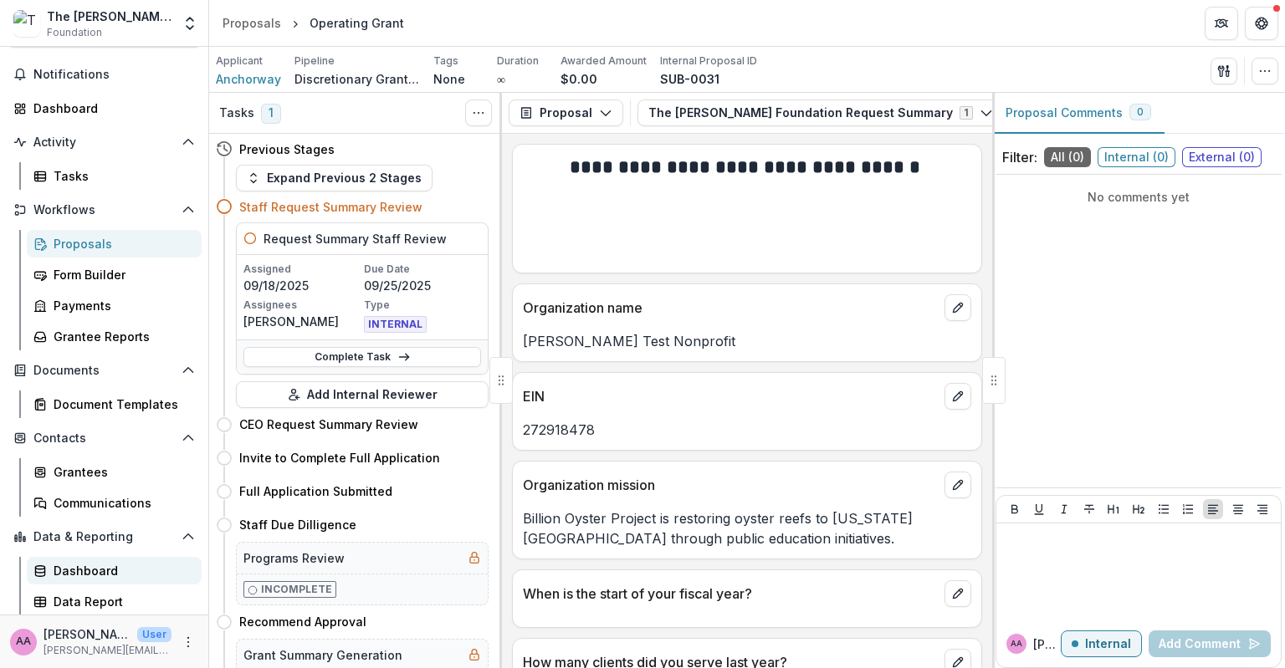
click at [94, 581] on link "Dashboard" at bounding box center [114, 571] width 175 height 28
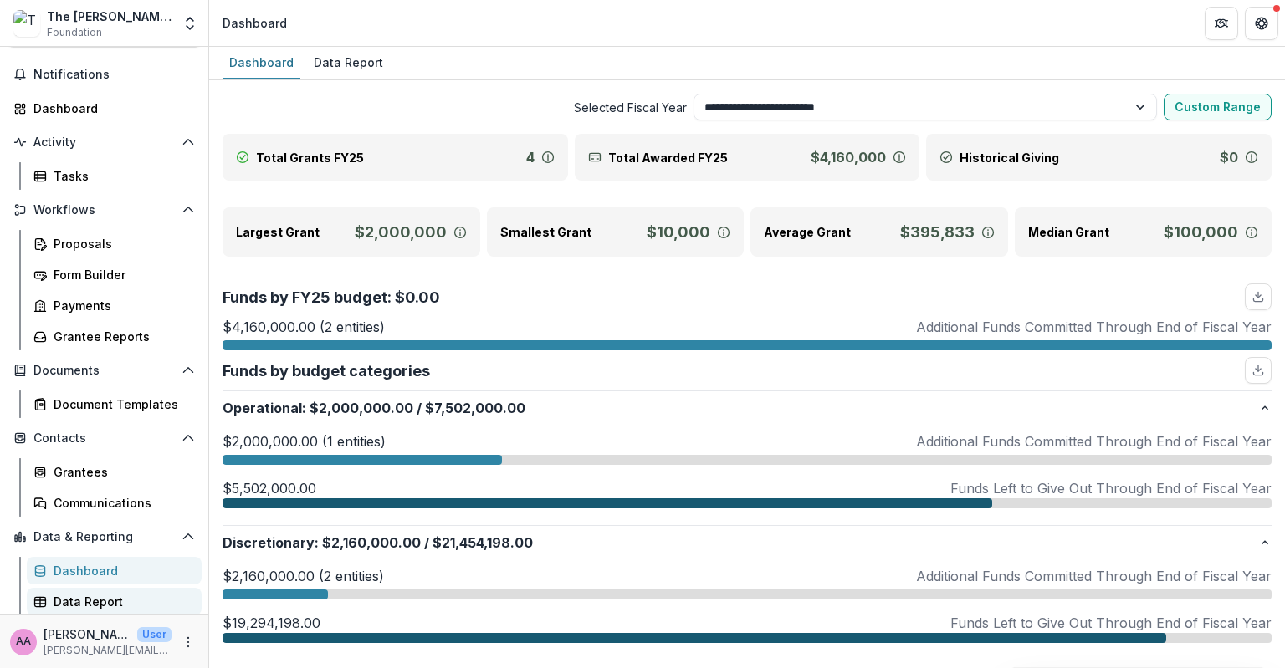
click at [93, 607] on div "Data Report" at bounding box center [121, 602] width 135 height 18
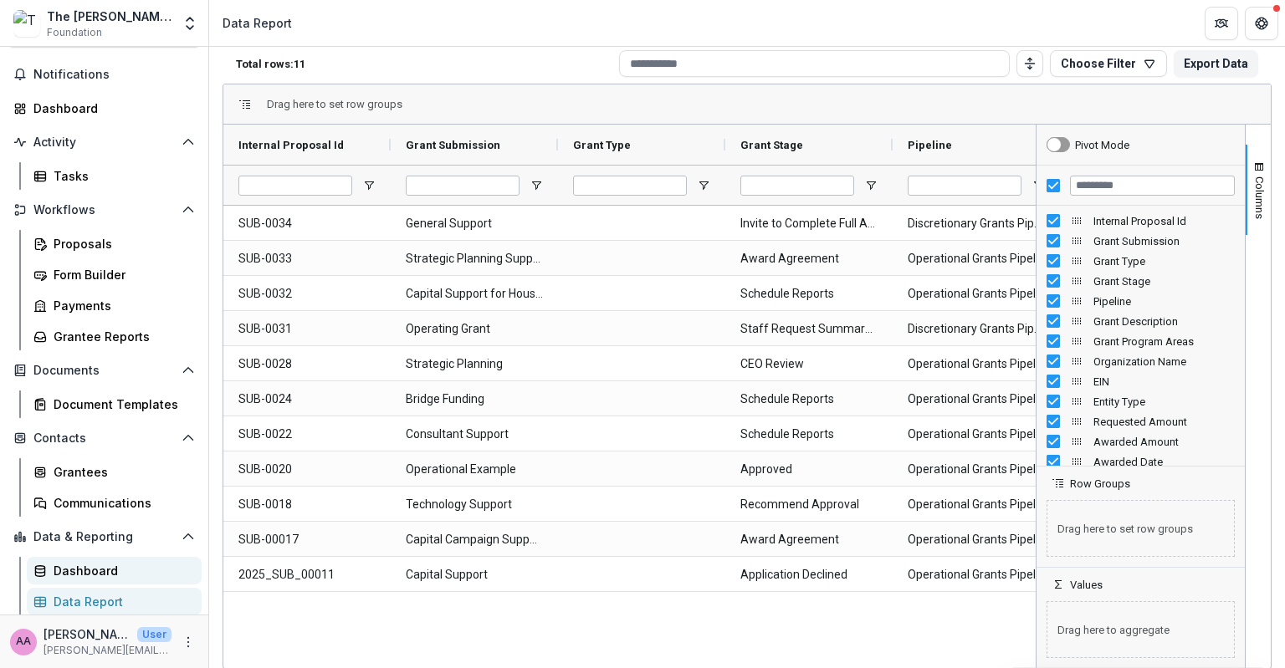
click at [94, 562] on div "Dashboard" at bounding box center [121, 571] width 135 height 18
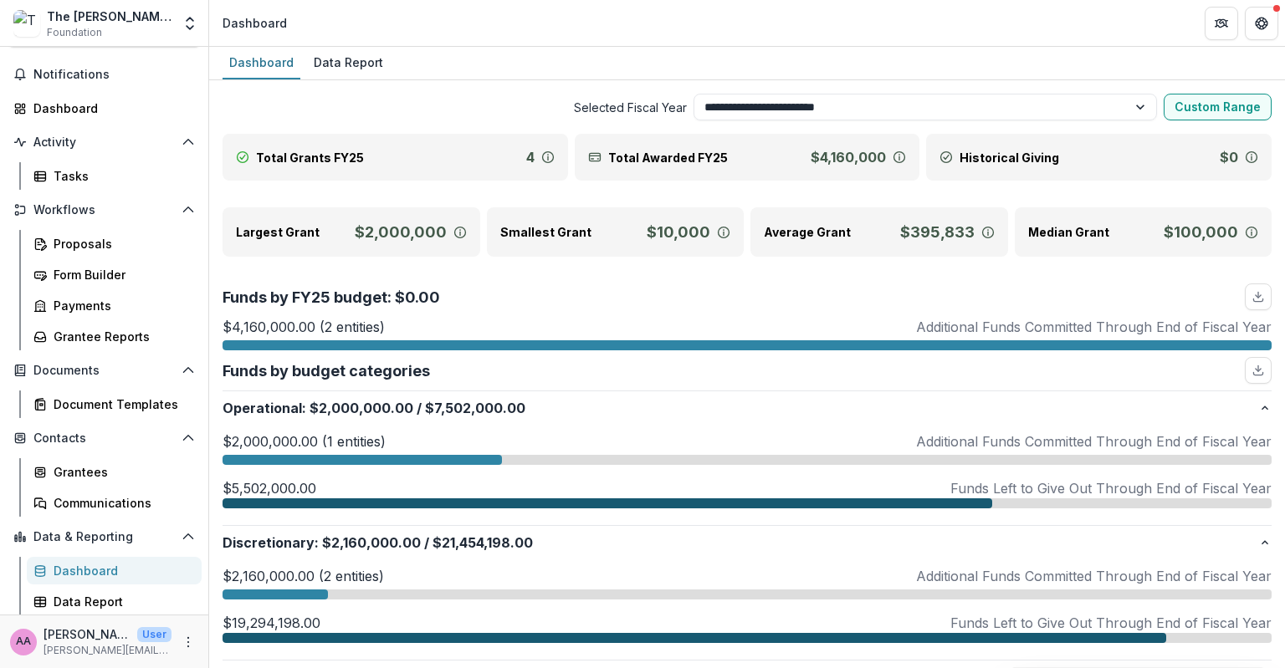
click at [105, 258] on div "Proposals Form Builder Payments Grantee Reports" at bounding box center [114, 290] width 188 height 120
click at [85, 238] on div "Proposals" at bounding box center [121, 244] width 135 height 18
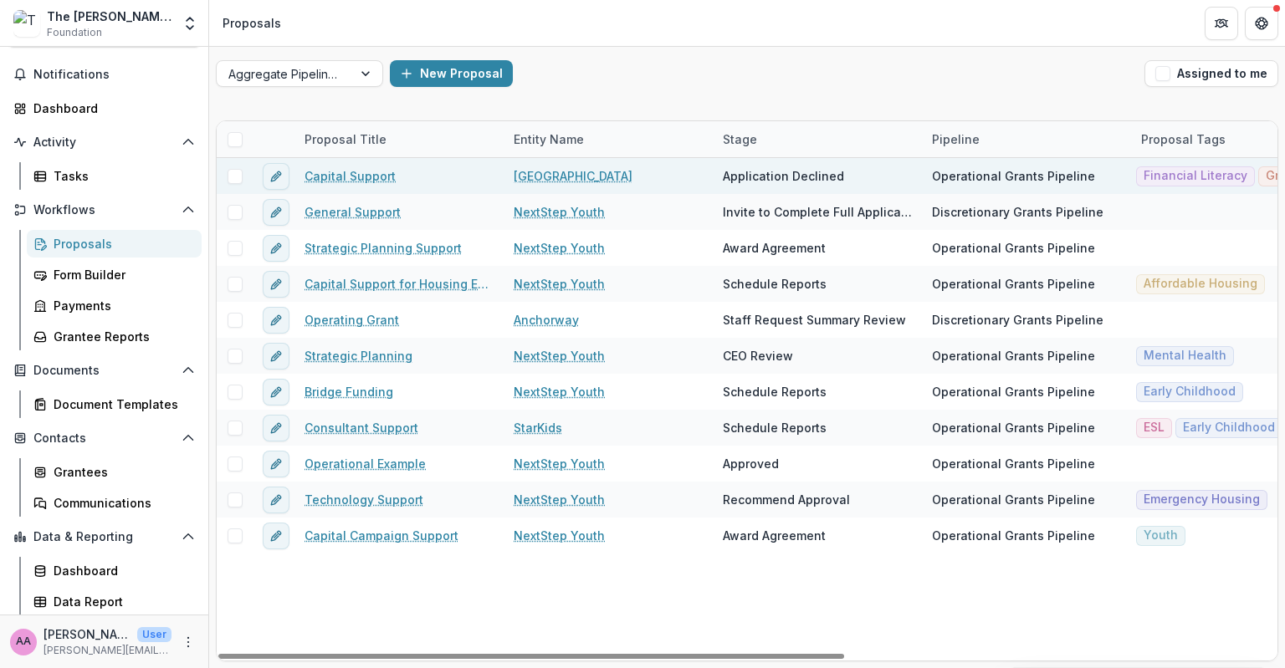
click at [380, 170] on link "Capital Support" at bounding box center [350, 176] width 91 height 18
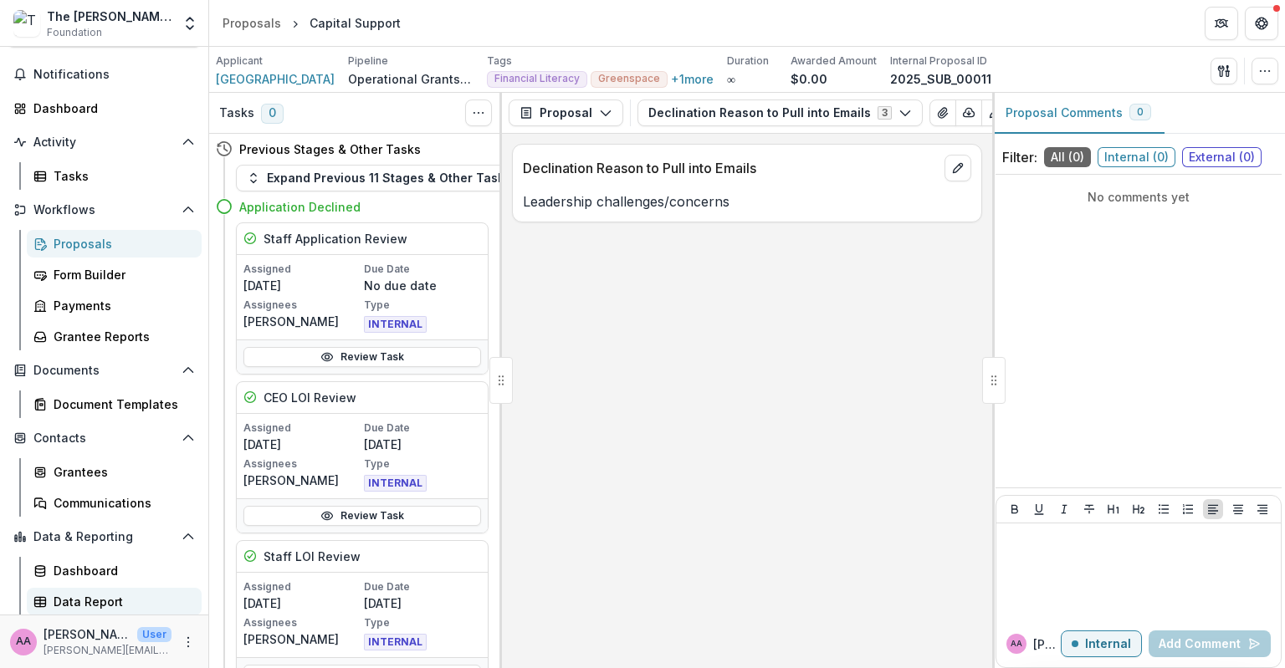
click at [84, 597] on div "Data Report" at bounding box center [121, 602] width 135 height 18
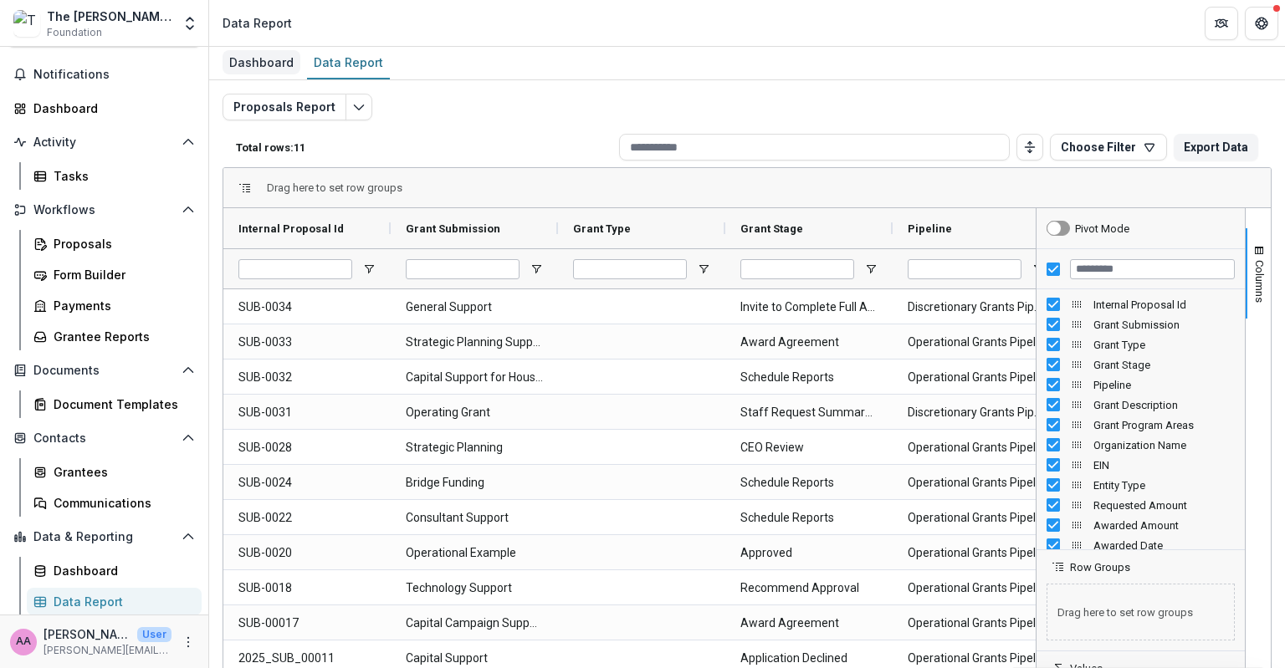
click at [267, 58] on div "Dashboard" at bounding box center [262, 62] width 78 height 24
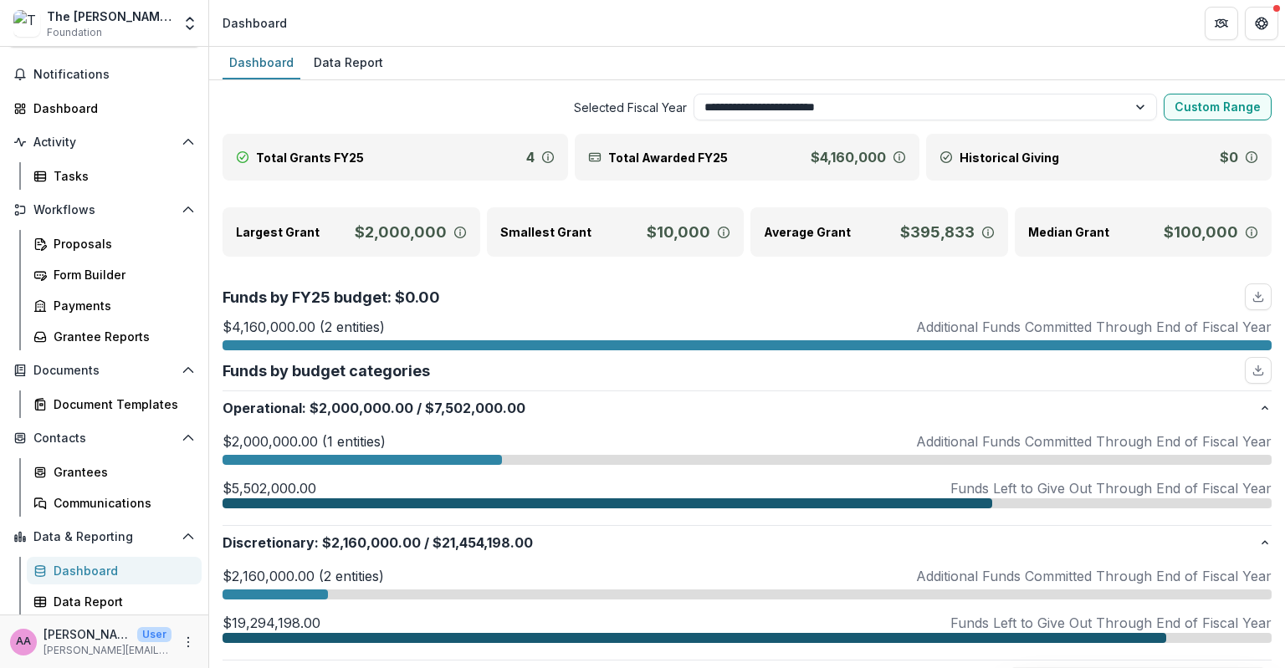
click at [635, 252] on div "Smallest Grant $10,000" at bounding box center [616, 231] width 258 height 49
click at [380, 354] on div "Funds by FY25 budget: $0.00 $4,160,000.00 (2 entities) Additional Funds Committ…" at bounding box center [747, 472] width 1049 height 377
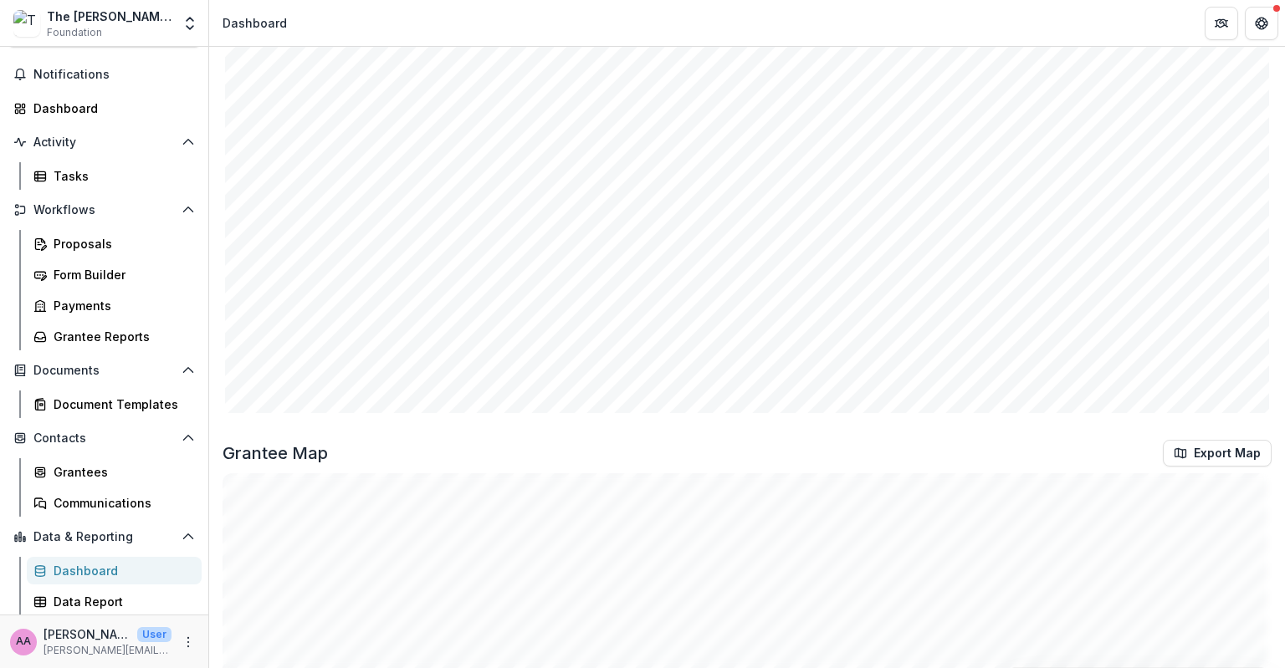
scroll to position [1771, 0]
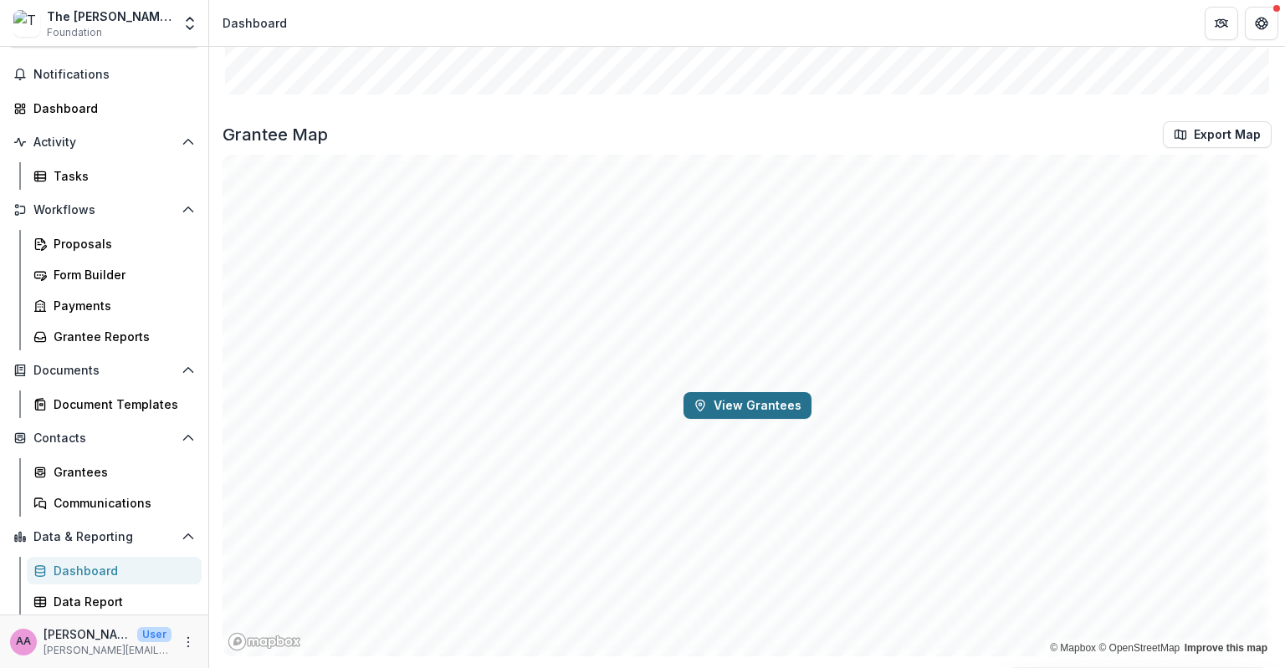
click at [775, 401] on button "View Grantees" at bounding box center [748, 405] width 128 height 27
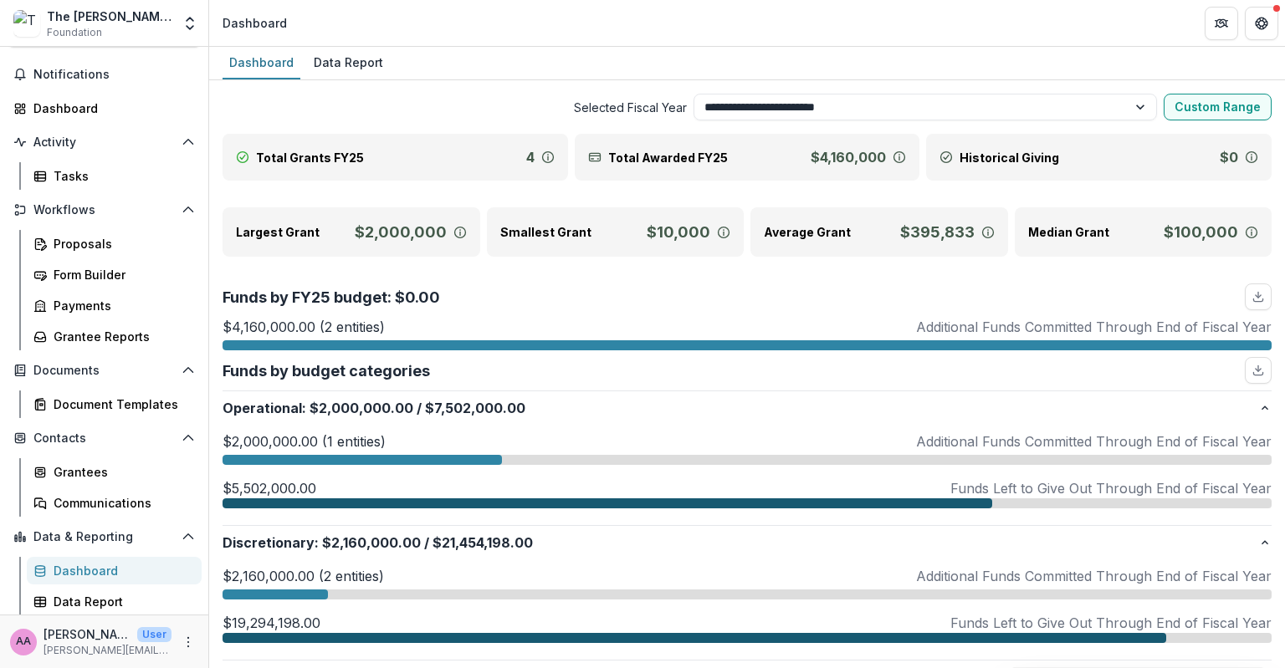
click at [151, 12] on div "The [PERSON_NAME] Foundation Workflow Sandbox" at bounding box center [109, 17] width 125 height 18
